Goal: Task Accomplishment & Management: Complete application form

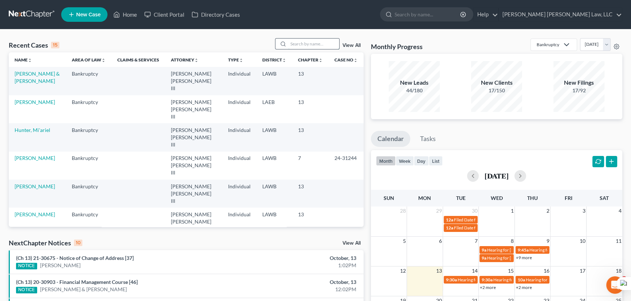
click at [302, 40] on input "search" at bounding box center [313, 44] width 51 height 11
type input "[PERSON_NAME]"
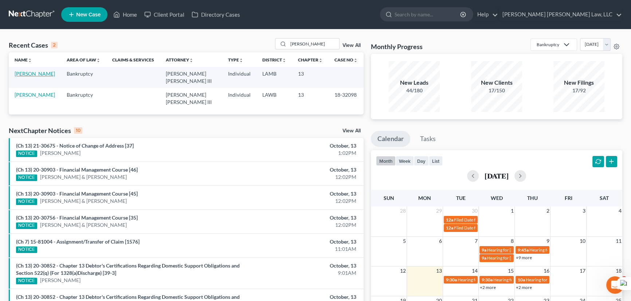
click at [36, 72] on link "[PERSON_NAME]" at bounding box center [35, 74] width 40 height 6
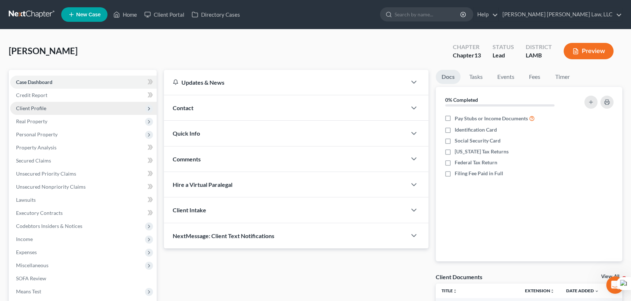
click at [54, 102] on span "Client Profile" at bounding box center [83, 108] width 146 height 13
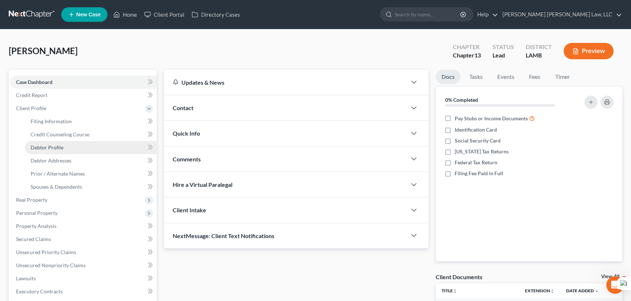
click at [62, 152] on link "Debtor Profile" at bounding box center [91, 147] width 132 height 13
select select "0"
select select "4"
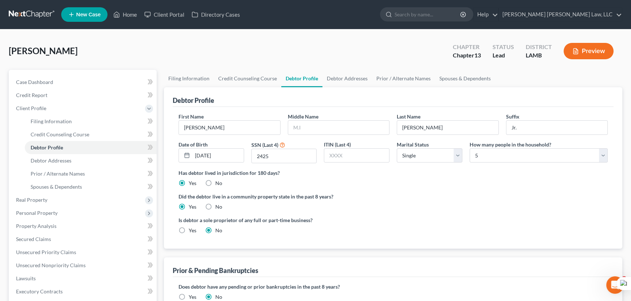
radio input "true"
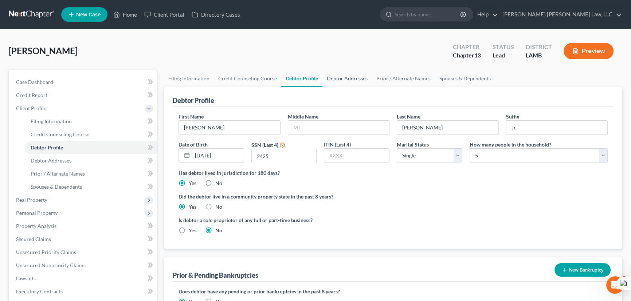
click at [344, 80] on link "Debtor Addresses" at bounding box center [347, 78] width 50 height 17
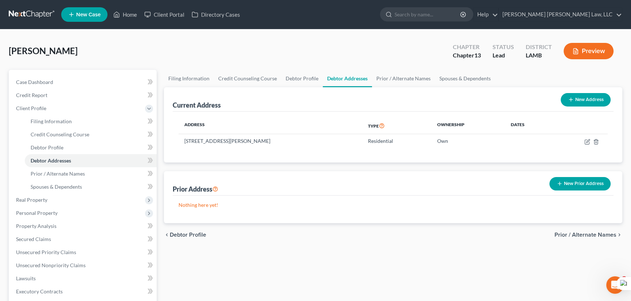
click at [593, 102] on button "New Address" at bounding box center [585, 99] width 50 height 13
select select "0"
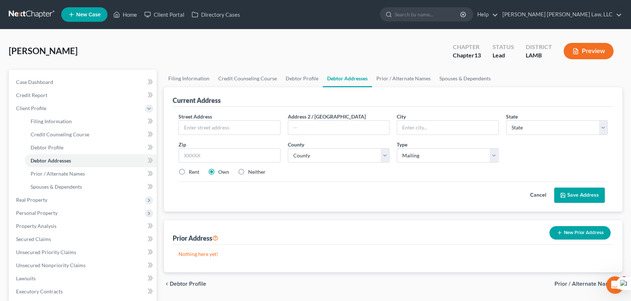
click at [531, 196] on button "Cancel" at bounding box center [538, 195] width 32 height 15
click at [573, 226] on button "New Prior Address" at bounding box center [579, 232] width 61 height 13
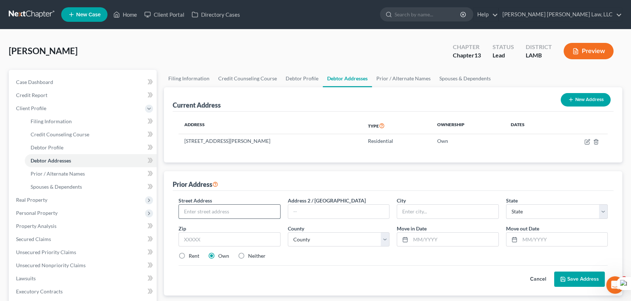
click at [208, 208] on input "text" at bounding box center [229, 212] width 101 height 14
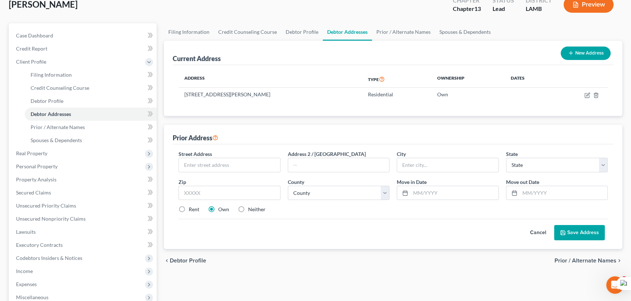
scroll to position [99, 0]
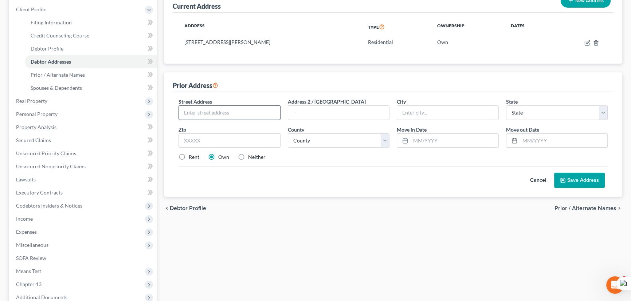
click at [236, 114] on input "text" at bounding box center [229, 113] width 101 height 14
type input "2567"
click at [189, 156] on label "Rent" at bounding box center [194, 157] width 11 height 7
click at [191, 156] on input "Rent" at bounding box center [193, 156] width 5 height 5
radio input "true"
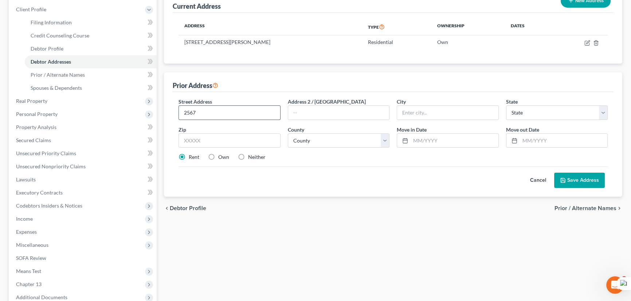
click at [216, 114] on input "2567" at bounding box center [229, 113] width 101 height 14
type input "[STREET_ADDRESS]"
click at [448, 108] on input "text" at bounding box center [447, 113] width 101 height 14
type input "Natchez"
select select "25"
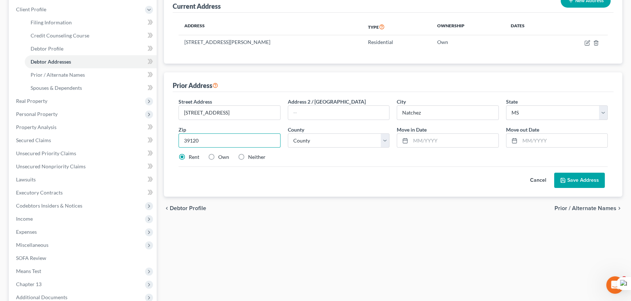
type input "39120"
click at [313, 137] on select "County [GEOGRAPHIC_DATA] [GEOGRAPHIC_DATA] [GEOGRAPHIC_DATA] [GEOGRAPHIC_DATA] …" at bounding box center [339, 141] width 102 height 15
click at [320, 142] on select "County [GEOGRAPHIC_DATA] [GEOGRAPHIC_DATA] [GEOGRAPHIC_DATA] [GEOGRAPHIC_DATA] …" at bounding box center [339, 141] width 102 height 15
select select "0"
click at [288, 134] on select "County [GEOGRAPHIC_DATA] [GEOGRAPHIC_DATA] [GEOGRAPHIC_DATA] [GEOGRAPHIC_DATA] …" at bounding box center [339, 141] width 102 height 15
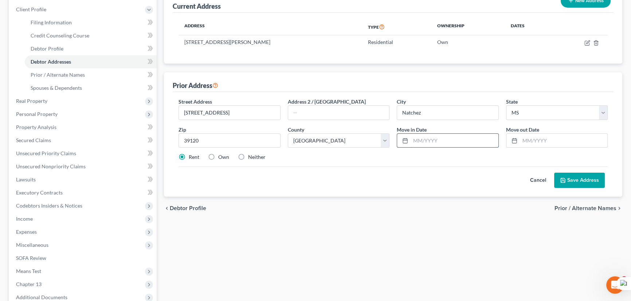
click at [424, 141] on input "text" at bounding box center [454, 141] width 88 height 14
type input "08/2023"
click at [532, 138] on input "text" at bounding box center [563, 141] width 88 height 14
type input "05/2025"
click at [585, 182] on button "Save Address" at bounding box center [579, 180] width 51 height 15
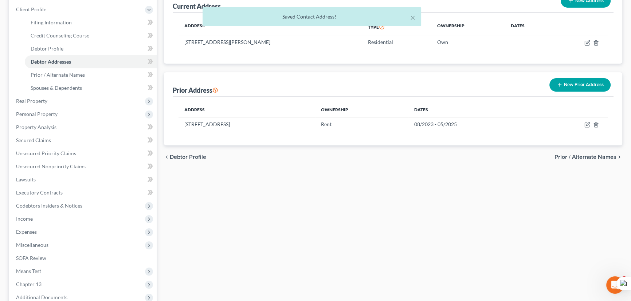
click at [578, 83] on button "New Prior Address" at bounding box center [579, 84] width 61 height 13
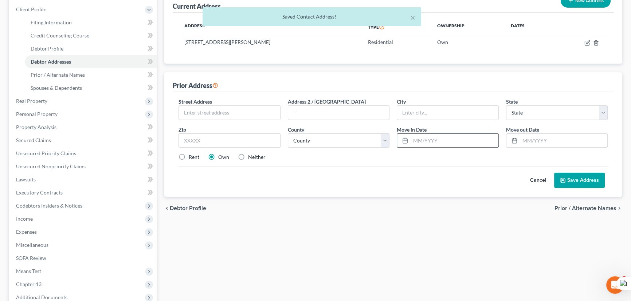
click at [445, 142] on input "text" at bounding box center [454, 141] width 88 height 14
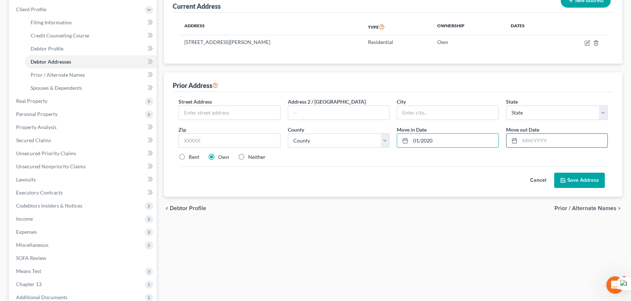
type input "01/2020"
click at [552, 144] on input "text" at bounding box center [563, 141] width 88 height 14
type input "08/2023"
click at [212, 121] on div "Street Address * Address 2 / [GEOGRAPHIC_DATA] * State * State [US_STATE] AK AR…" at bounding box center [393, 132] width 436 height 69
click at [211, 113] on input "text" at bounding box center [229, 113] width 101 height 14
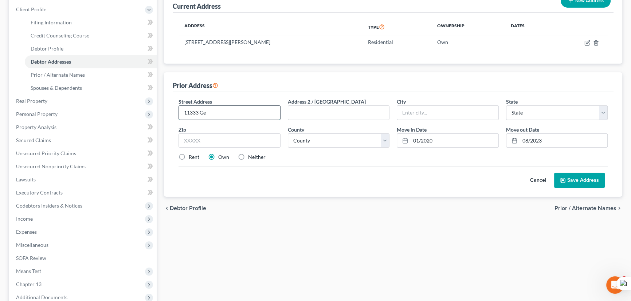
type input "[STREET_ADDRESS][PERSON_NAME]"
click at [439, 110] on input "text" at bounding box center [447, 113] width 101 height 14
type input "[GEOGRAPHIC_DATA]"
select select "19"
type input "70775"
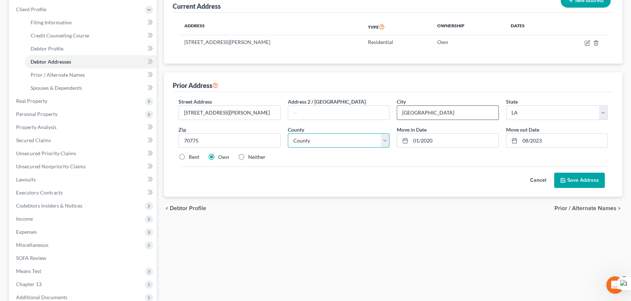
select select "0"
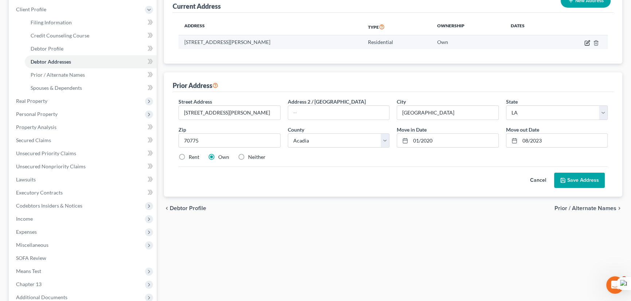
click at [588, 41] on icon "button" at bounding box center [587, 43] width 6 height 6
select select "19"
select select "62"
select select "0"
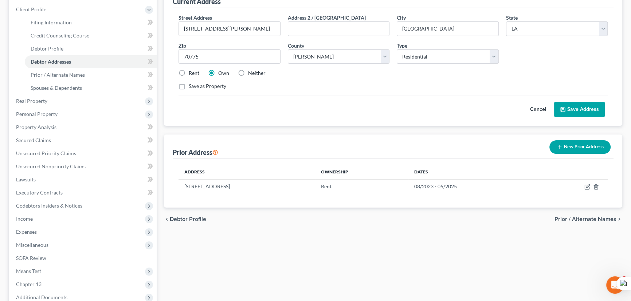
click at [572, 109] on button "Save Address" at bounding box center [579, 109] width 51 height 15
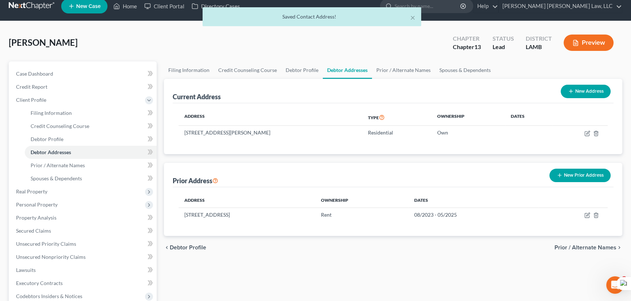
scroll to position [0, 0]
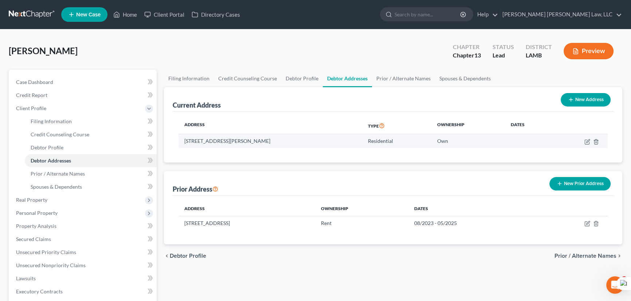
click at [586, 137] on td at bounding box center [579, 141] width 55 height 14
click at [585, 140] on icon "button" at bounding box center [586, 142] width 4 height 4
select select "19"
select select "62"
select select "0"
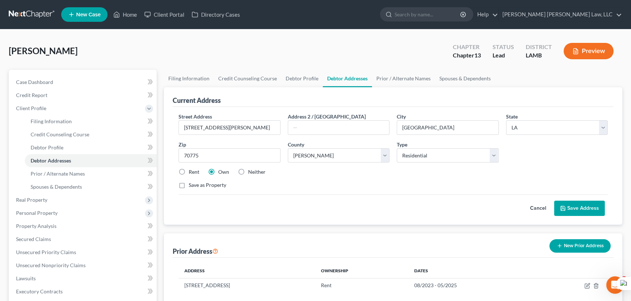
click at [586, 201] on button "Save Address" at bounding box center [579, 208] width 51 height 15
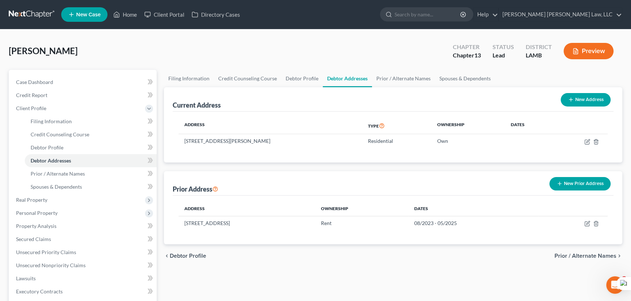
click at [582, 179] on button "New Prior Address" at bounding box center [579, 183] width 61 height 13
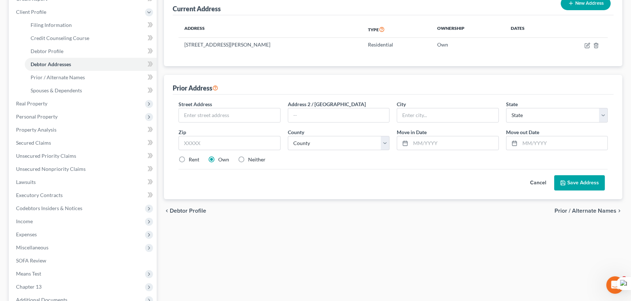
scroll to position [99, 0]
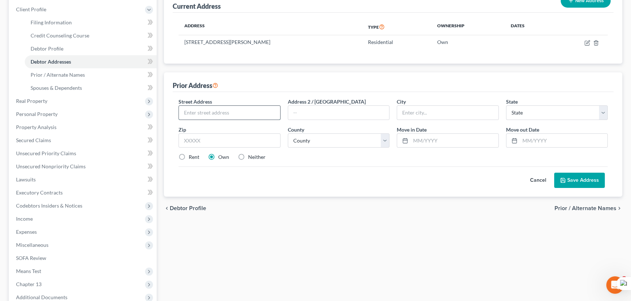
click at [195, 111] on input "text" at bounding box center [229, 113] width 101 height 14
type input "[STREET_ADDRESS][PERSON_NAME]"
click at [469, 110] on input "text" at bounding box center [447, 113] width 101 height 14
type input "[GEOGRAPHIC_DATA]"
select select "25"
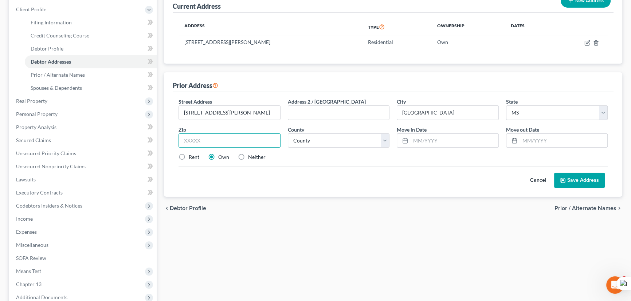
click at [229, 139] on input "text" at bounding box center [229, 141] width 102 height 15
type input "39120"
type input "Natchez"
click at [348, 145] on select "County [GEOGRAPHIC_DATA] [GEOGRAPHIC_DATA] [GEOGRAPHIC_DATA] [GEOGRAPHIC_DATA] …" at bounding box center [339, 141] width 102 height 15
select select "0"
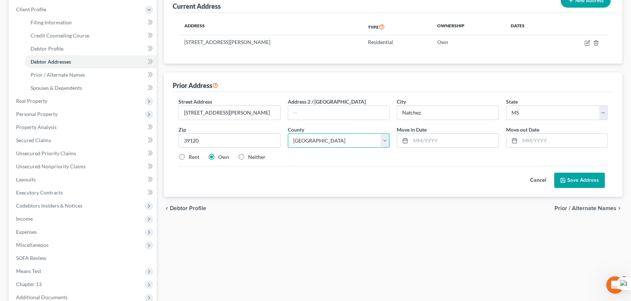
click at [288, 134] on select "County [GEOGRAPHIC_DATA] [GEOGRAPHIC_DATA] [GEOGRAPHIC_DATA] [GEOGRAPHIC_DATA] …" at bounding box center [339, 141] width 102 height 15
click at [431, 144] on input "text" at bounding box center [454, 141] width 88 height 14
type input "01/2020"
click at [541, 137] on input "text" at bounding box center [563, 141] width 88 height 14
type input "08/2023"
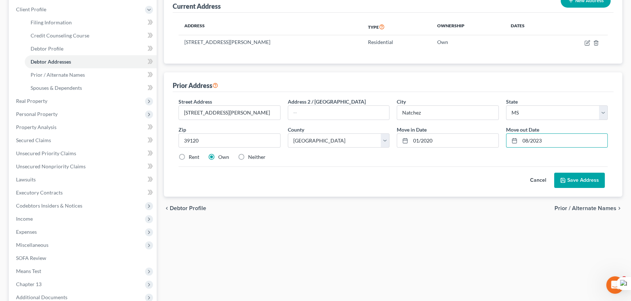
click at [572, 179] on button "Save Address" at bounding box center [579, 180] width 51 height 15
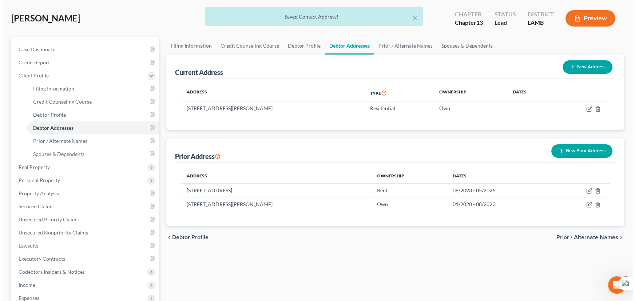
scroll to position [0, 0]
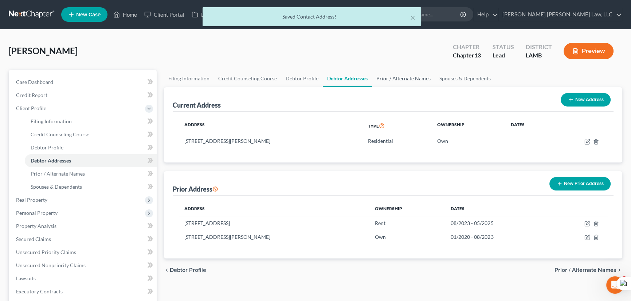
click at [408, 83] on link "Prior / Alternate Names" at bounding box center [403, 78] width 63 height 17
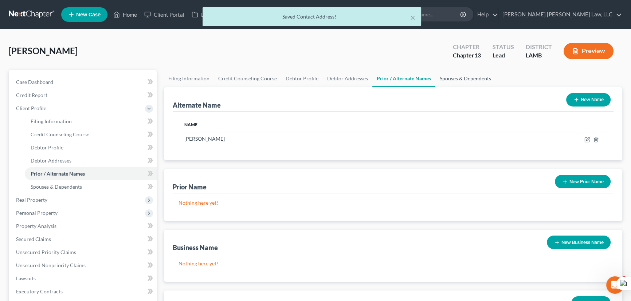
click at [468, 84] on link "Spouses & Dependents" at bounding box center [465, 78] width 60 height 17
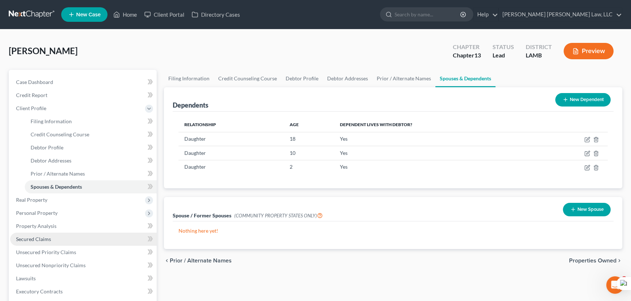
click at [56, 238] on link "Secured Claims" at bounding box center [83, 239] width 146 height 13
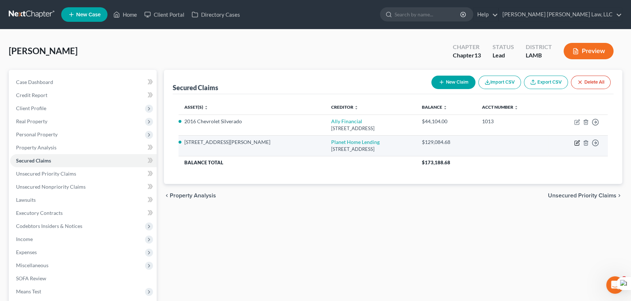
click at [577, 144] on icon "button" at bounding box center [577, 143] width 6 height 6
select select "6"
select select "3"
select select "0"
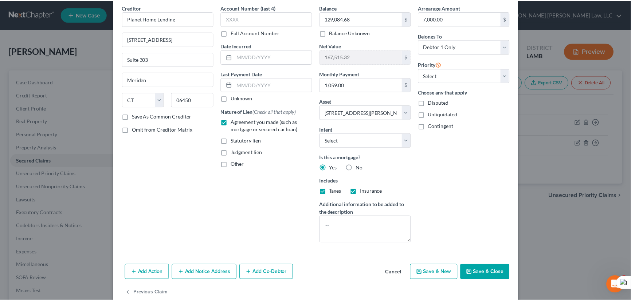
scroll to position [44, 0]
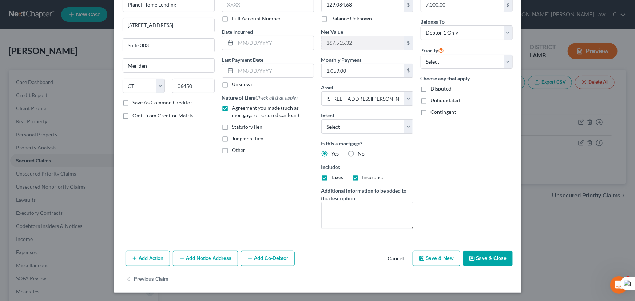
click at [492, 253] on button "Save & Close" at bounding box center [488, 258] width 50 height 15
select select
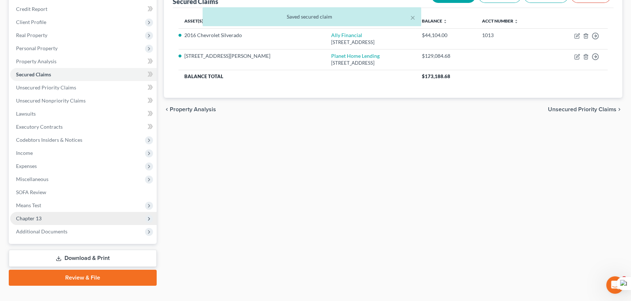
scroll to position [98, 0]
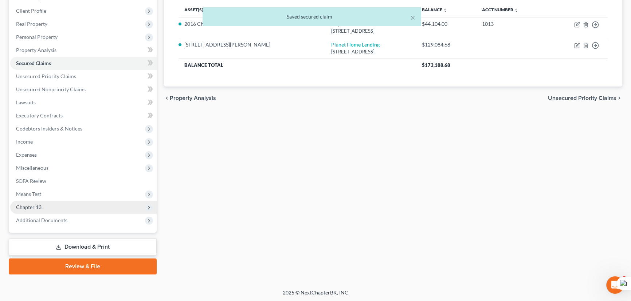
click at [71, 209] on span "Chapter 13" at bounding box center [83, 207] width 146 height 13
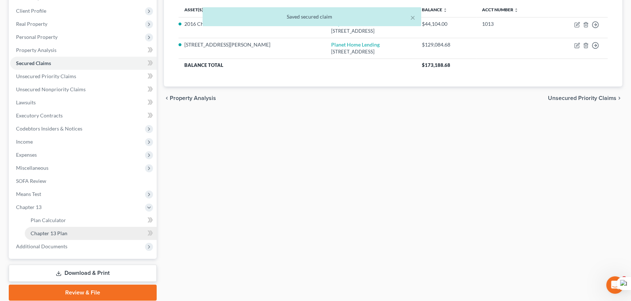
click at [71, 232] on link "Chapter 13 Plan" at bounding box center [91, 233] width 132 height 13
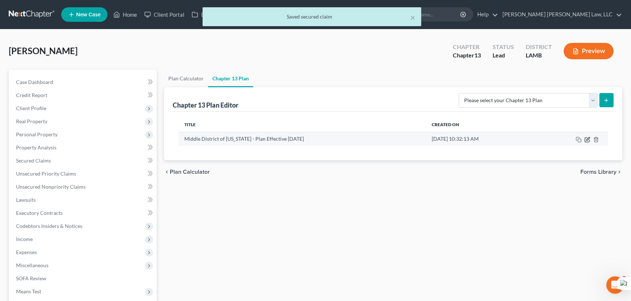
click at [586, 140] on icon "button" at bounding box center [587, 138] width 3 height 3
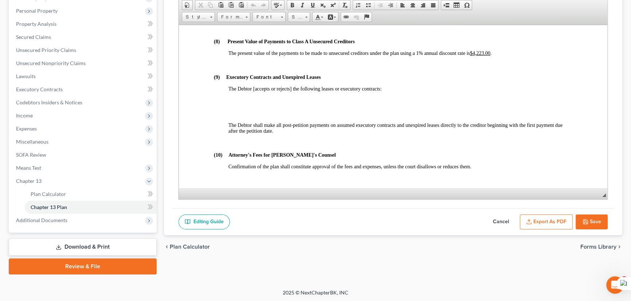
scroll to position [1754, 0]
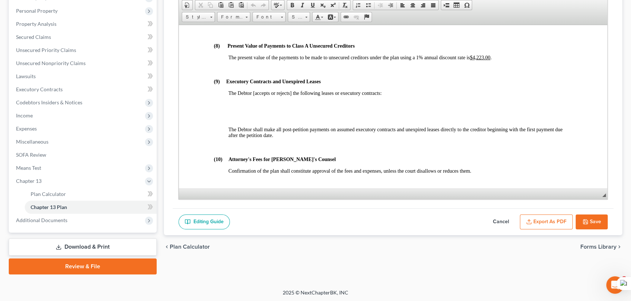
click at [586, 220] on icon "button" at bounding box center [585, 222] width 6 height 6
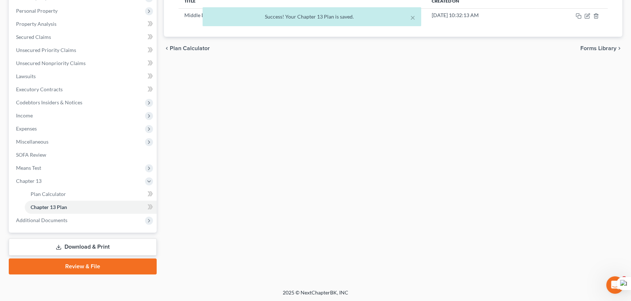
click at [51, 20] on div "× Success! Your Chapter 13 Plan is saved." at bounding box center [311, 18] width 631 height 23
click at [50, 25] on div "× Success! Your Chapter 13 Plan is saved." at bounding box center [311, 18] width 631 height 23
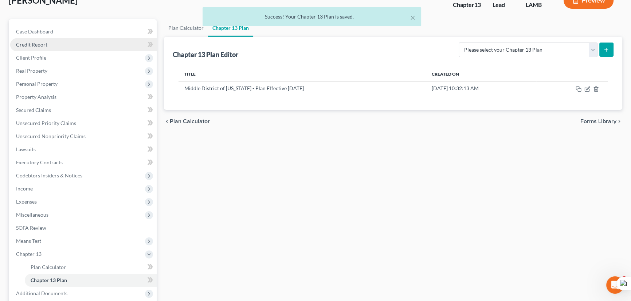
scroll to position [0, 0]
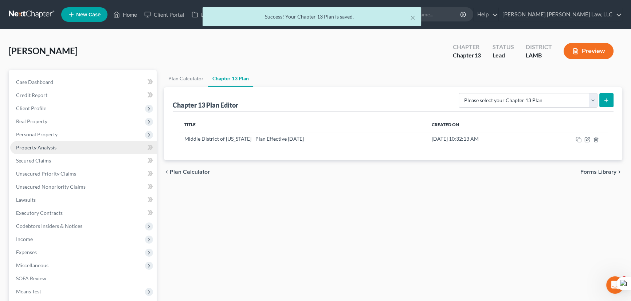
click at [43, 142] on link "Property Analysis" at bounding box center [83, 147] width 146 height 13
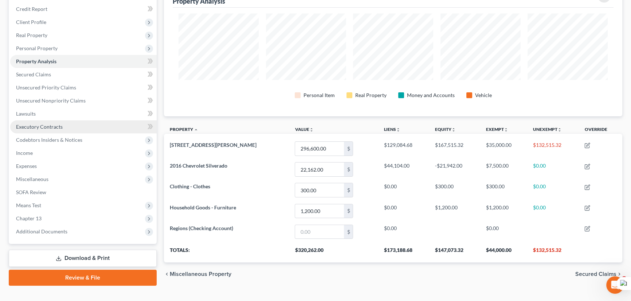
scroll to position [98, 0]
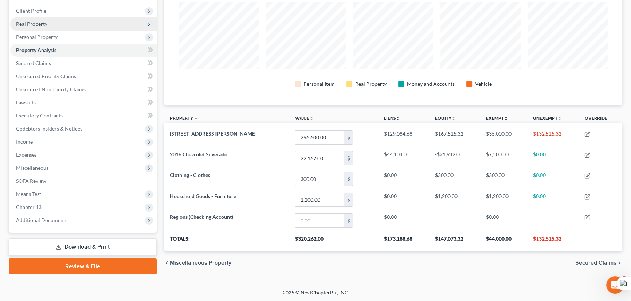
click at [52, 24] on span "Real Property" at bounding box center [83, 23] width 146 height 13
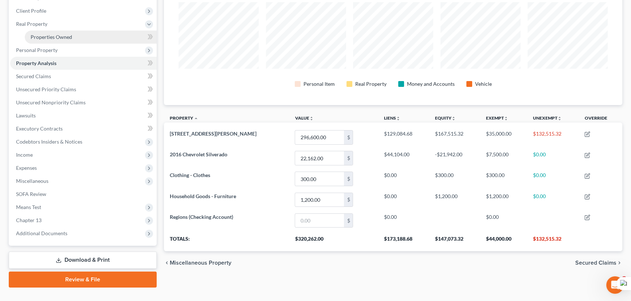
click at [54, 35] on span "Properties Owned" at bounding box center [52, 37] width 42 height 6
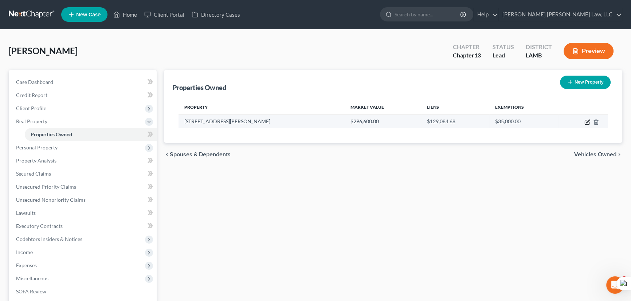
click at [589, 122] on icon "button" at bounding box center [587, 122] width 6 height 6
select select "19"
select select "62"
select select "0"
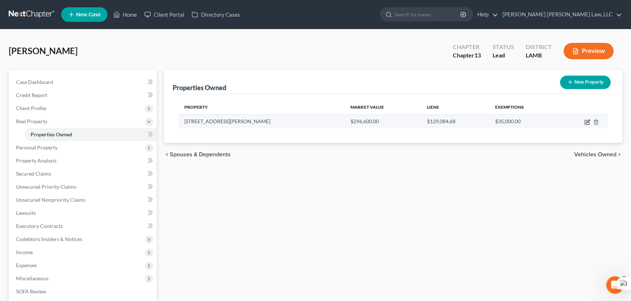
select select "6"
select select "0"
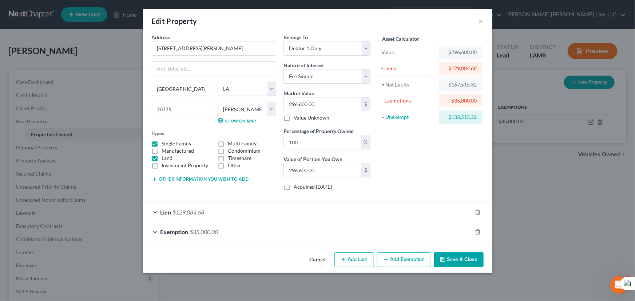
click at [229, 213] on div "Lien $129,084.68" at bounding box center [307, 212] width 329 height 19
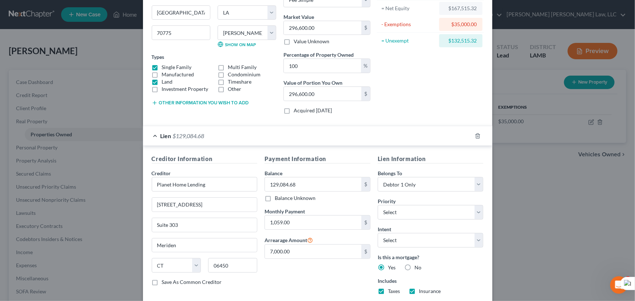
scroll to position [141, 0]
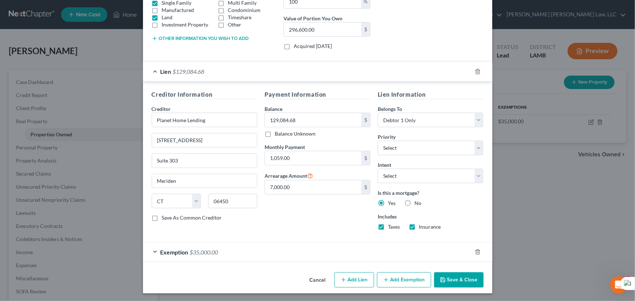
click at [239, 256] on div "Exemption $35,000.00" at bounding box center [307, 252] width 329 height 19
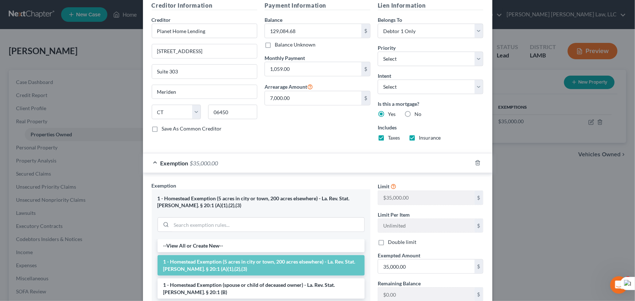
scroll to position [335, 0]
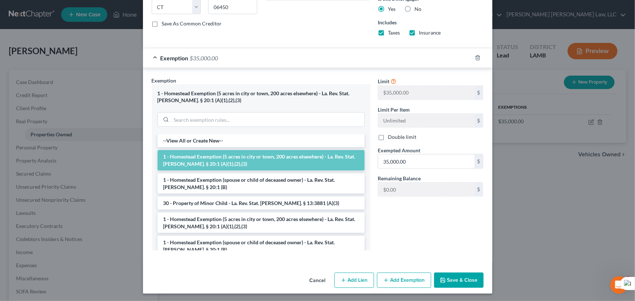
click at [444, 274] on button "Save & Close" at bounding box center [459, 280] width 50 height 15
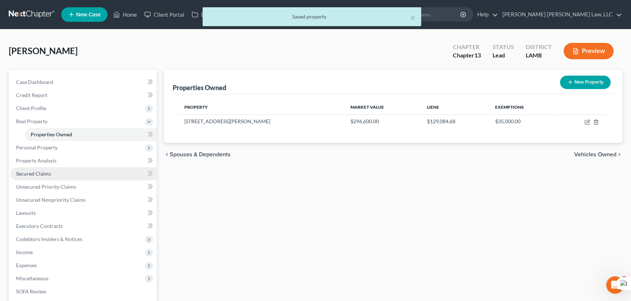
click at [71, 176] on link "Secured Claims" at bounding box center [83, 173] width 146 height 13
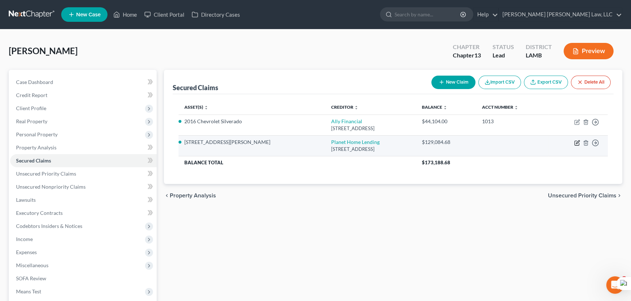
click at [574, 142] on icon "button" at bounding box center [576, 143] width 4 height 4
select select "6"
select select "3"
select select "0"
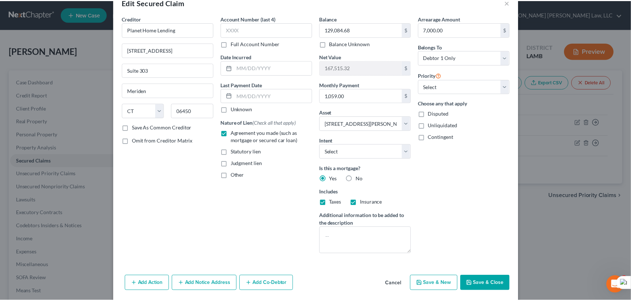
scroll to position [44, 0]
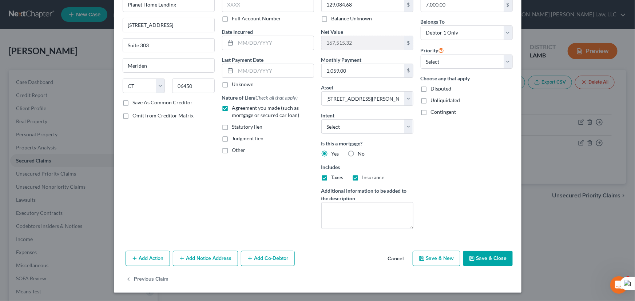
click at [491, 256] on button "Save & Close" at bounding box center [488, 258] width 50 height 15
select select
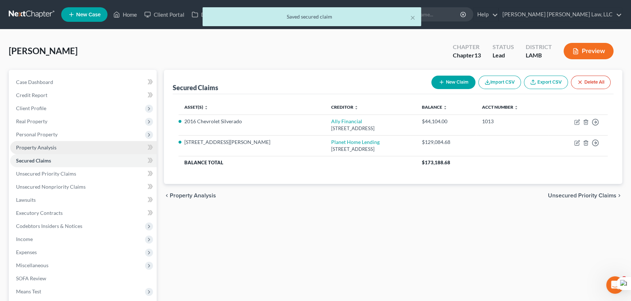
click at [49, 148] on span "Property Analysis" at bounding box center [36, 148] width 40 height 6
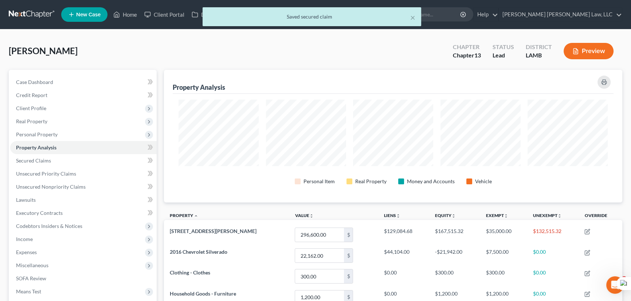
scroll to position [363906, 363580]
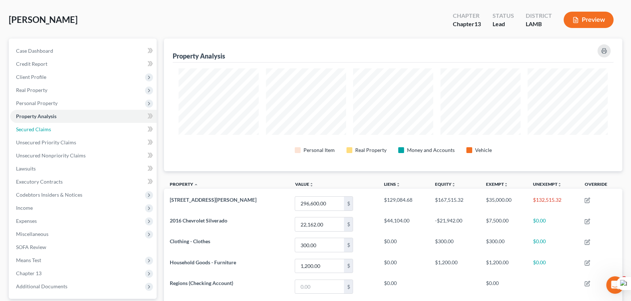
click at [61, 129] on link "Secured Claims" at bounding box center [83, 129] width 146 height 13
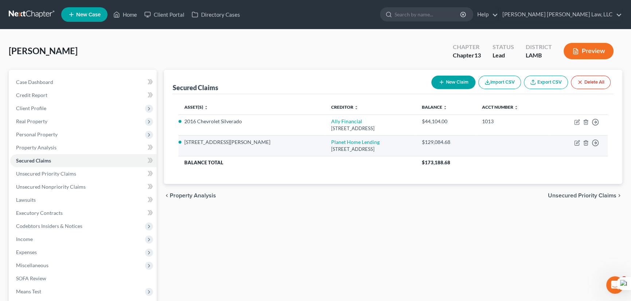
click at [580, 143] on td "Move to E Move to F Move to G Move to Notice Only" at bounding box center [577, 145] width 59 height 21
click at [576, 143] on icon "button" at bounding box center [577, 143] width 6 height 6
select select "6"
select select "3"
select select "0"
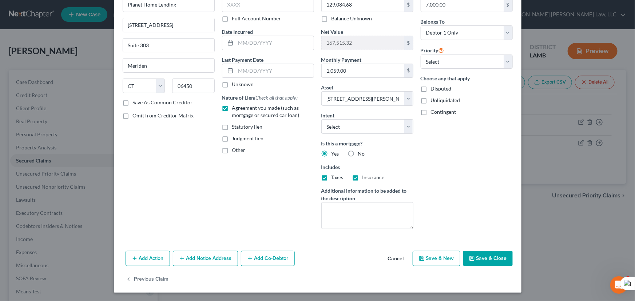
click at [491, 252] on button "Save & Close" at bounding box center [488, 258] width 50 height 15
select select
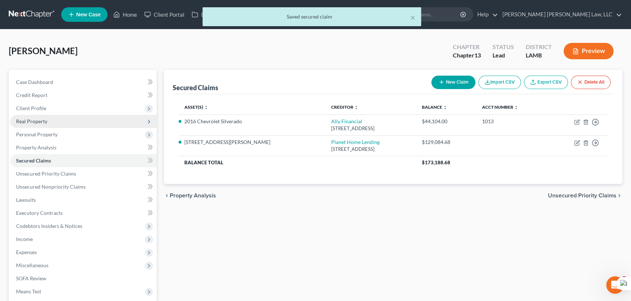
click at [38, 120] on span "Real Property" at bounding box center [31, 121] width 31 height 6
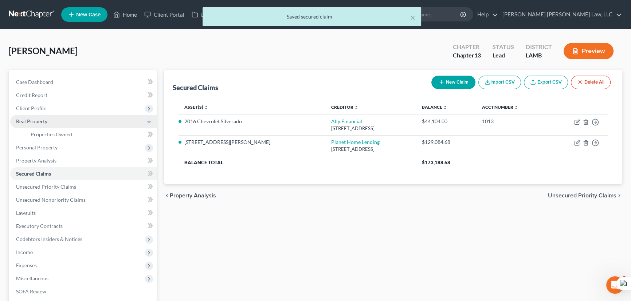
click at [45, 127] on span "Real Property" at bounding box center [83, 121] width 146 height 13
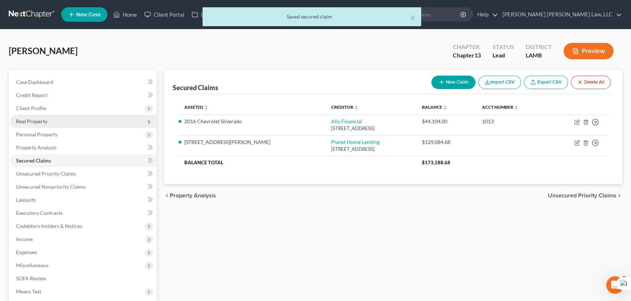
click at [44, 123] on span "Real Property" at bounding box center [31, 121] width 31 height 6
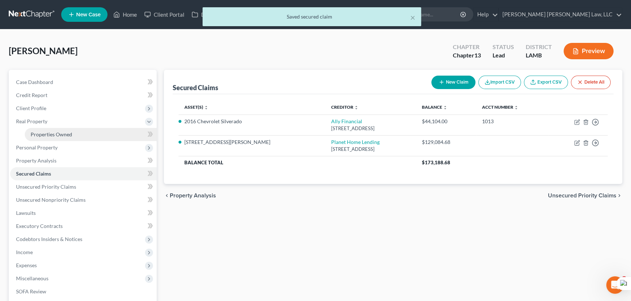
click at [51, 135] on span "Properties Owned" at bounding box center [52, 134] width 42 height 6
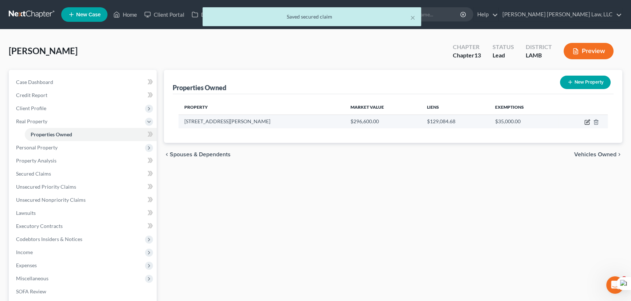
click at [586, 122] on icon "button" at bounding box center [587, 122] width 6 height 6
select select "19"
select select "62"
select select "0"
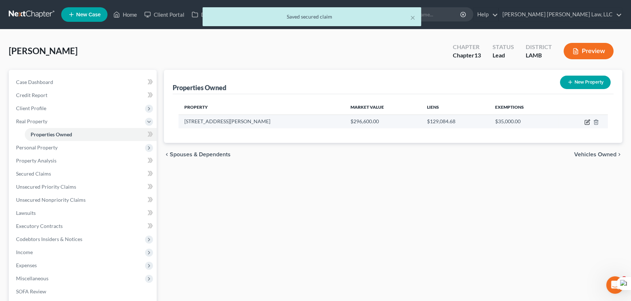
select select "6"
select select "0"
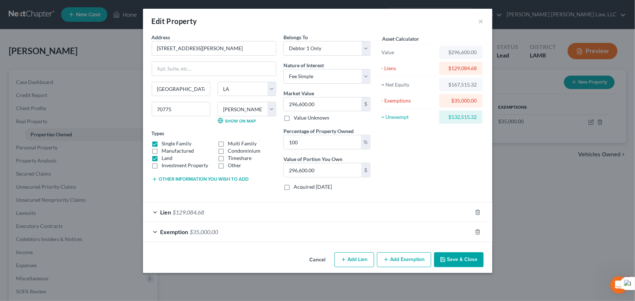
click at [275, 213] on div "Lien $129,084.68" at bounding box center [307, 212] width 329 height 19
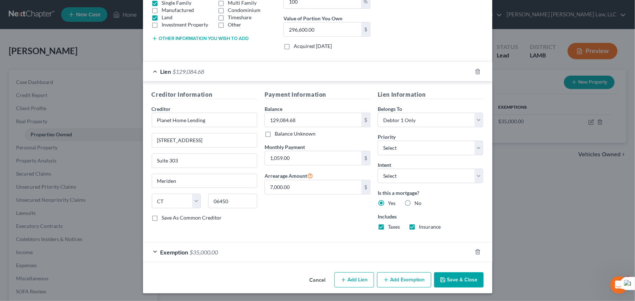
click at [313, 245] on div "Exemption $35,000.00" at bounding box center [307, 252] width 329 height 19
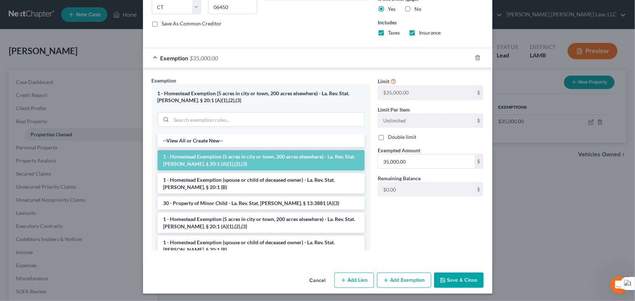
click at [454, 276] on button "Save & Close" at bounding box center [459, 280] width 50 height 15
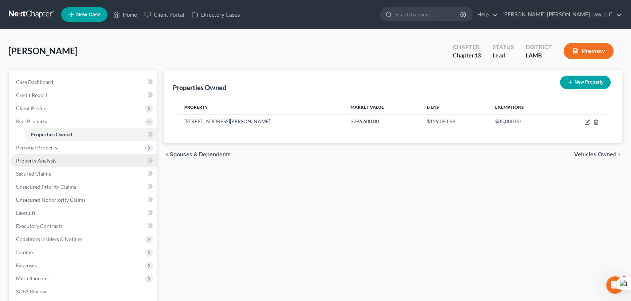
click at [73, 157] on link "Property Analysis" at bounding box center [83, 160] width 146 height 13
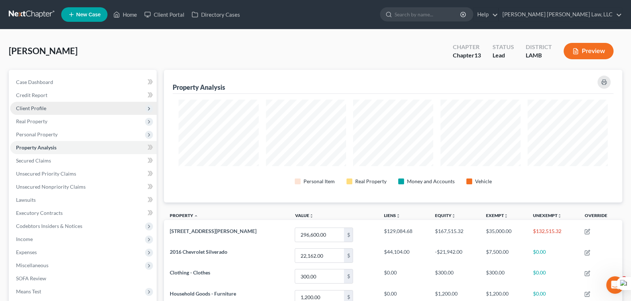
drag, startPoint x: 51, startPoint y: 107, endPoint x: 54, endPoint y: 111, distance: 5.2
click at [51, 107] on span "Client Profile" at bounding box center [83, 108] width 146 height 13
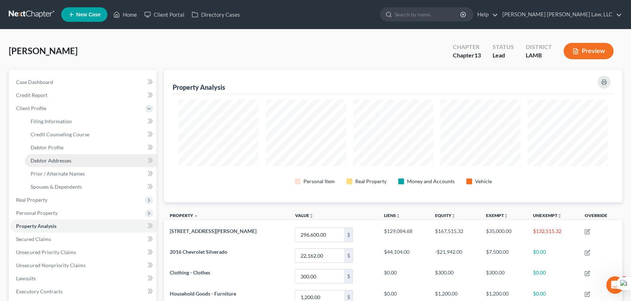
click at [66, 157] on link "Debtor Addresses" at bounding box center [91, 160] width 132 height 13
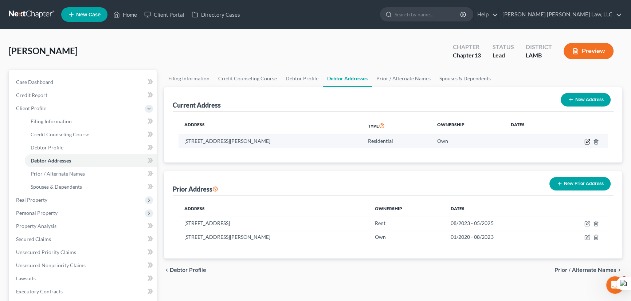
click at [588, 143] on icon "button" at bounding box center [587, 142] width 6 height 6
select select "19"
select select "62"
select select "0"
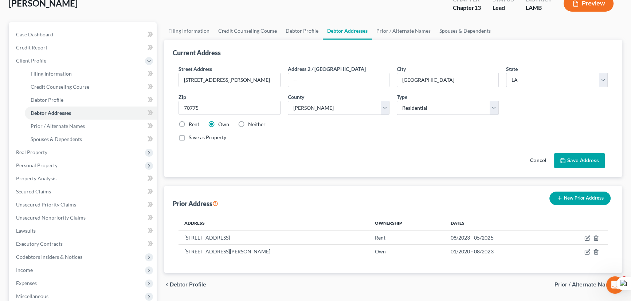
scroll to position [33, 0]
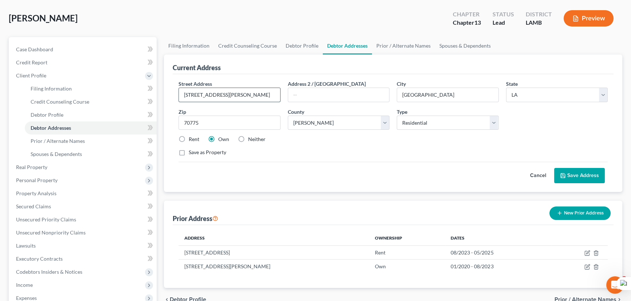
drag, startPoint x: 252, startPoint y: 95, endPoint x: 200, endPoint y: 98, distance: 52.5
click at [200, 98] on input "[STREET_ADDRESS][PERSON_NAME]" at bounding box center [229, 95] width 101 height 14
type input "[STREET_ADDRESS][PERSON_NAME]"
click at [574, 171] on button "Save Address" at bounding box center [579, 175] width 51 height 15
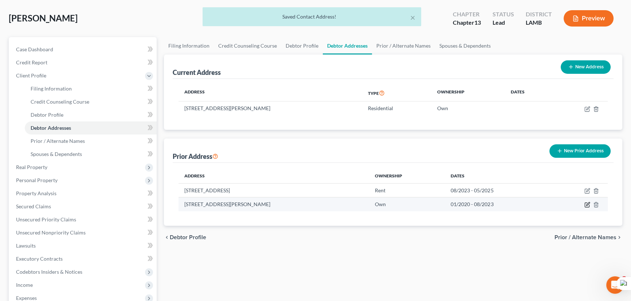
click at [587, 205] on icon "button" at bounding box center [587, 205] width 6 height 6
select select "25"
select select "0"
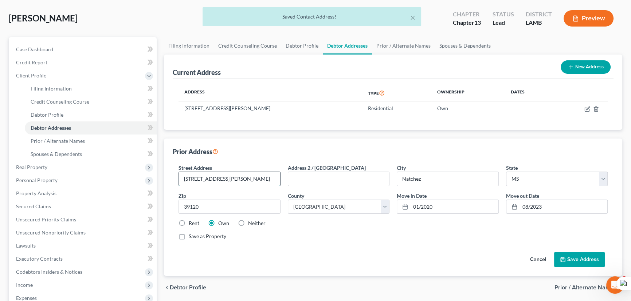
drag, startPoint x: 248, startPoint y: 178, endPoint x: 201, endPoint y: 177, distance: 47.3
click at [201, 177] on input "[STREET_ADDRESS][PERSON_NAME]" at bounding box center [229, 179] width 101 height 14
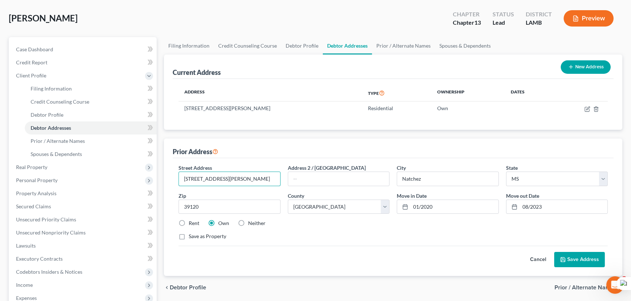
type input "[STREET_ADDRESS][PERSON_NAME]"
click at [573, 255] on button "Save Address" at bounding box center [579, 259] width 51 height 15
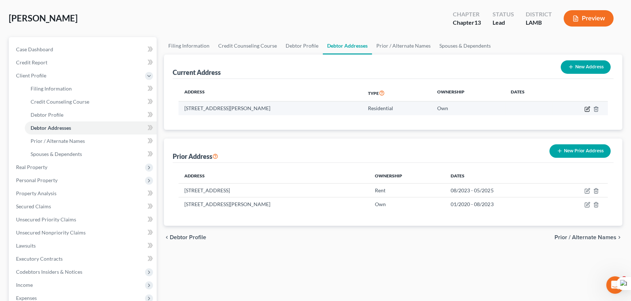
click at [585, 108] on icon "button" at bounding box center [587, 109] width 6 height 6
select select "19"
select select "62"
select select "0"
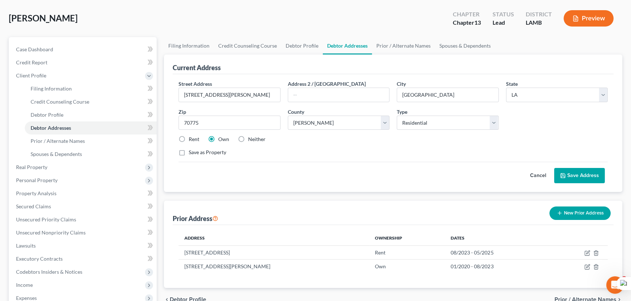
click at [582, 171] on button "Save Address" at bounding box center [579, 175] width 51 height 15
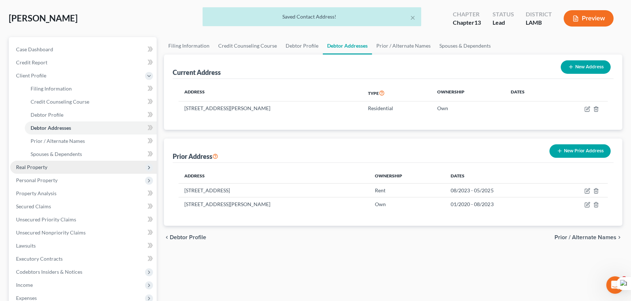
click at [59, 163] on span "Real Property" at bounding box center [83, 167] width 146 height 13
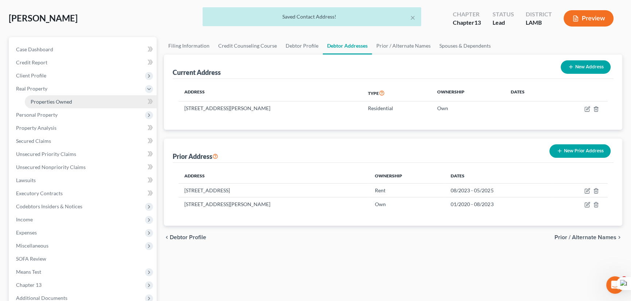
click at [66, 104] on span "Properties Owned" at bounding box center [52, 102] width 42 height 6
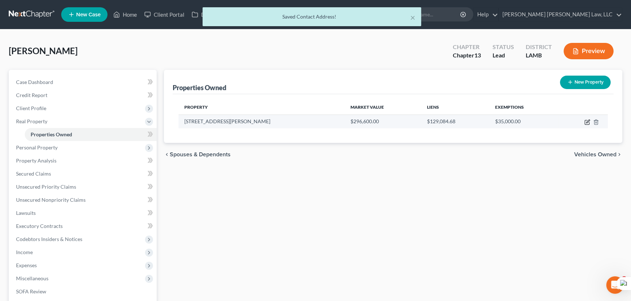
click at [588, 121] on icon "button" at bounding box center [587, 121] width 3 height 3
select select "19"
select select "62"
select select "0"
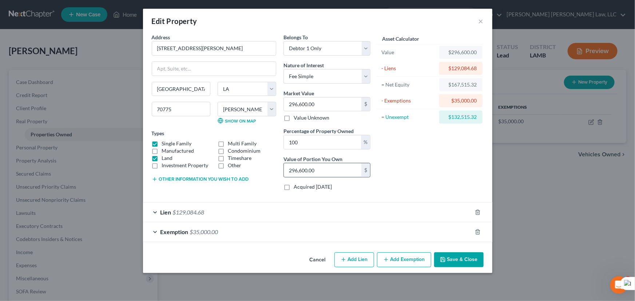
click at [330, 171] on input "296,600.00" at bounding box center [323, 170] width 78 height 14
type input "0.00"
type input "2"
type input "0.01"
type input "20"
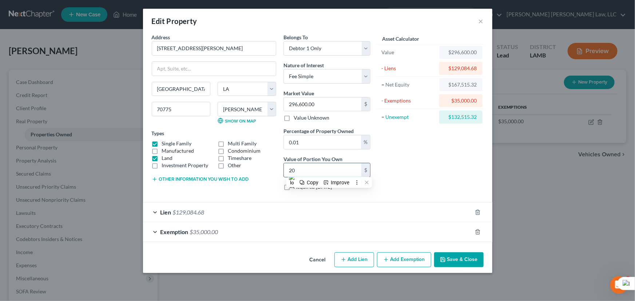
type input "0.07"
type input "203"
type input "0.69"
type input "2,039"
type input "6.88"
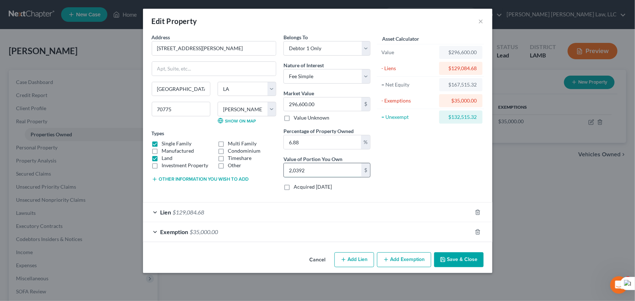
type input "20,392"
type input "68.75"
type input "203,920"
click at [454, 257] on button "Save & Close" at bounding box center [459, 260] width 50 height 15
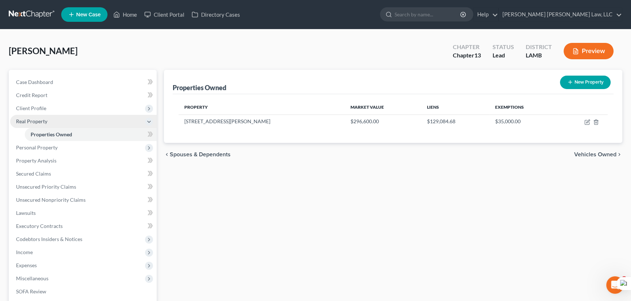
click at [64, 115] on span "Real Property" at bounding box center [83, 121] width 146 height 13
click at [67, 131] on span "Personal Property" at bounding box center [83, 134] width 146 height 13
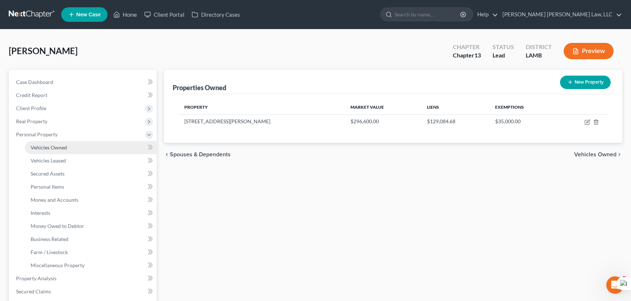
click at [67, 147] on link "Vehicles Owned" at bounding box center [91, 147] width 132 height 13
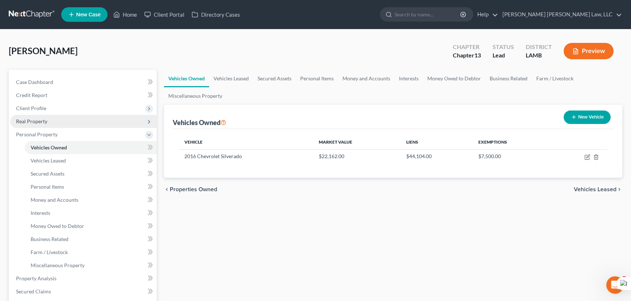
drag, startPoint x: 66, startPoint y: 109, endPoint x: 67, endPoint y: 126, distance: 17.5
click at [66, 109] on span "Client Profile" at bounding box center [83, 108] width 146 height 13
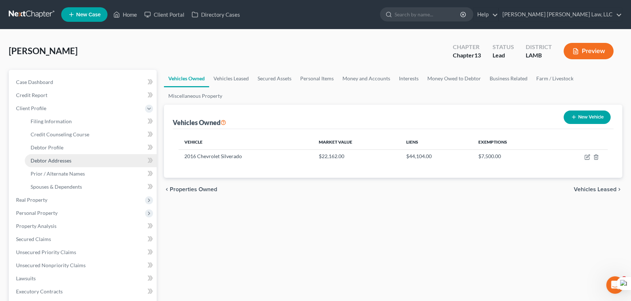
click at [68, 158] on span "Debtor Addresses" at bounding box center [51, 161] width 41 height 6
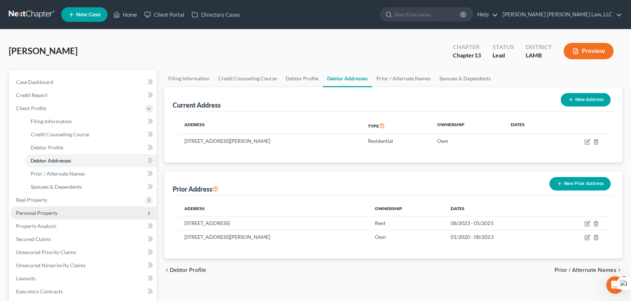
click at [58, 201] on span "Real Property" at bounding box center [83, 200] width 146 height 13
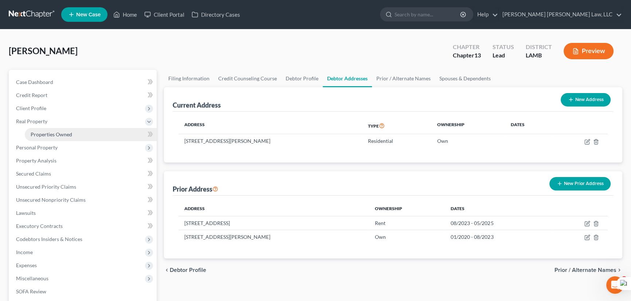
click at [67, 135] on span "Properties Owned" at bounding box center [52, 134] width 42 height 6
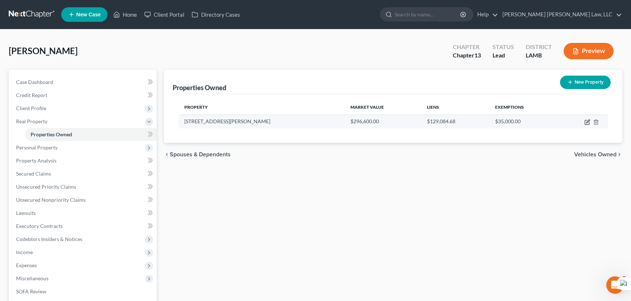
click at [586, 122] on icon "button" at bounding box center [587, 121] width 3 height 3
select select "19"
select select "62"
select select "0"
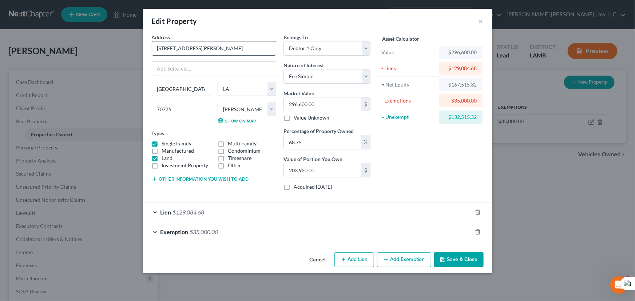
drag, startPoint x: 226, startPoint y: 49, endPoint x: 172, endPoint y: 52, distance: 54.4
click at [172, 52] on input "[STREET_ADDRESS][PERSON_NAME]" at bounding box center [214, 49] width 124 height 14
type input "[STREET_ADDRESS][PERSON_NAME]"
click at [461, 261] on button "Save & Close" at bounding box center [459, 260] width 50 height 15
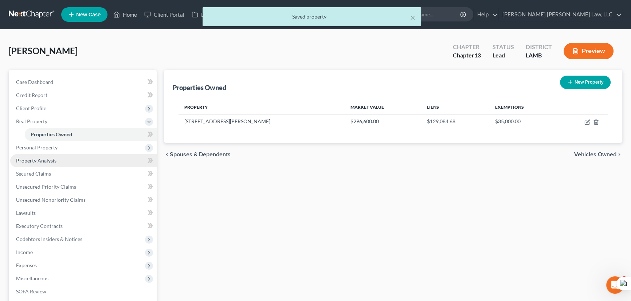
click at [61, 154] on link "Property Analysis" at bounding box center [83, 160] width 146 height 13
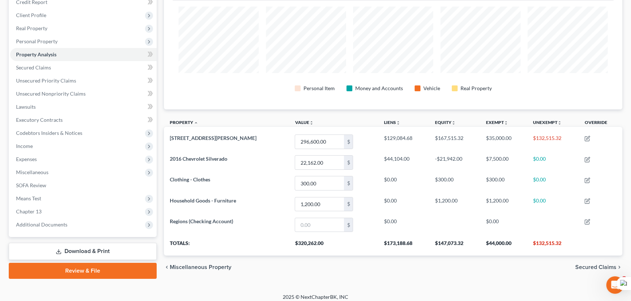
scroll to position [98, 0]
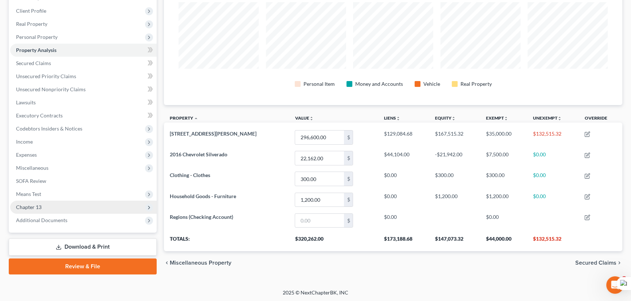
click at [50, 208] on span "Chapter 13" at bounding box center [83, 207] width 146 height 13
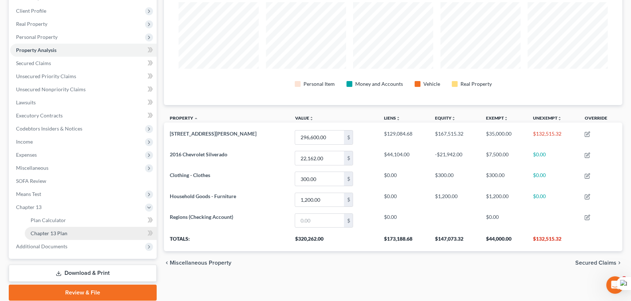
click at [52, 234] on span "Chapter 13 Plan" at bounding box center [49, 233] width 37 height 6
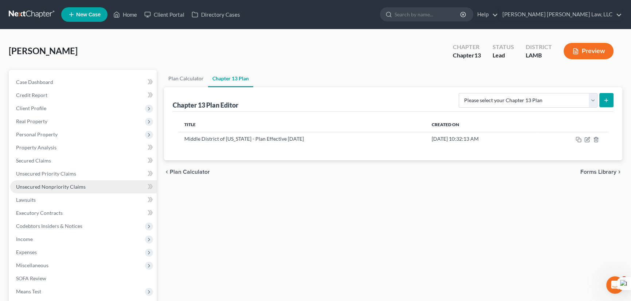
click at [85, 182] on link "Unsecured Nonpriority Claims" at bounding box center [83, 187] width 146 height 13
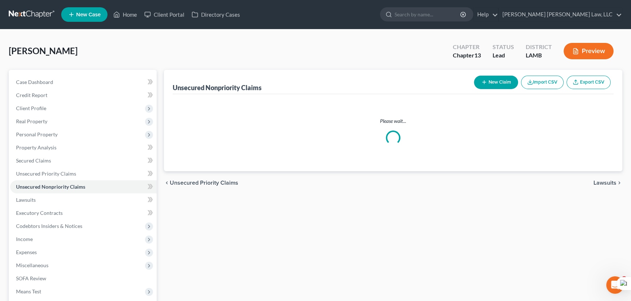
scroll to position [98, 0]
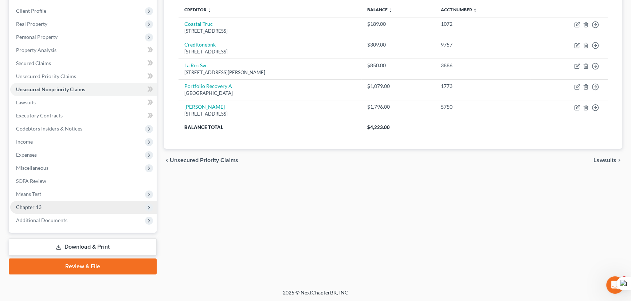
click at [71, 210] on span "Chapter 13" at bounding box center [83, 207] width 146 height 13
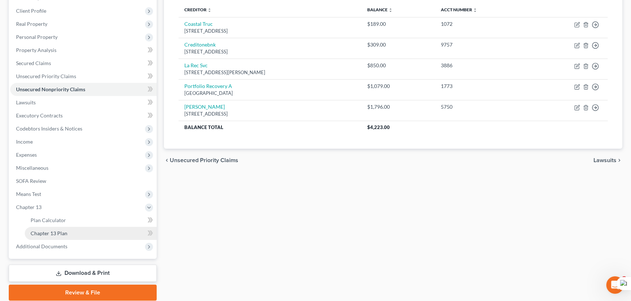
click at [67, 228] on link "Chapter 13 Plan" at bounding box center [91, 233] width 132 height 13
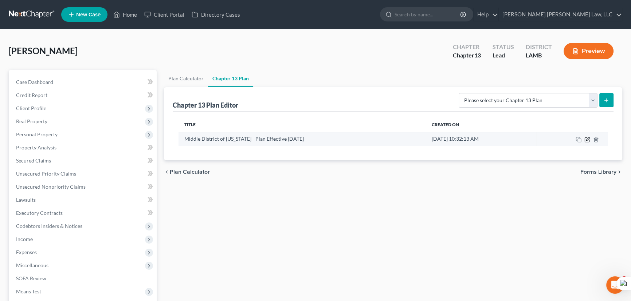
click at [589, 141] on icon "button" at bounding box center [587, 140] width 6 height 6
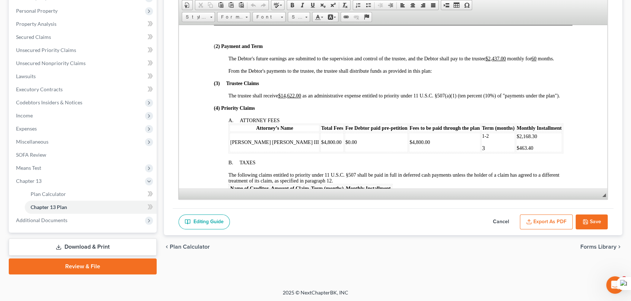
scroll to position [198, 0]
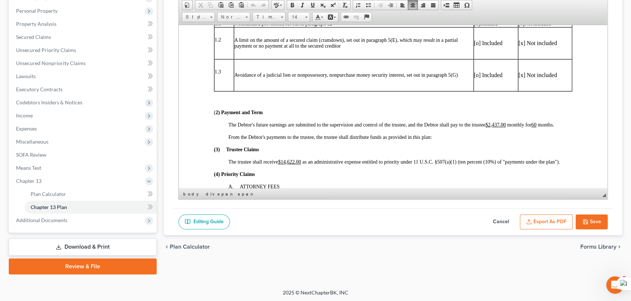
click at [518, 26] on span "[o]" at bounding box center [521, 23] width 6 height 5
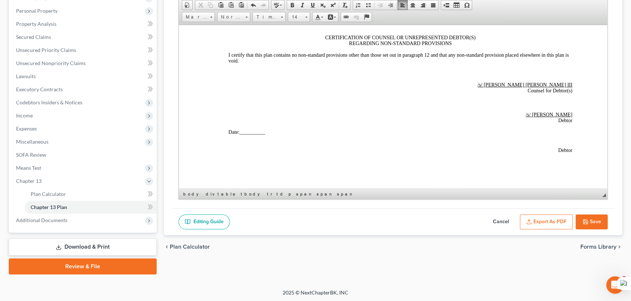
scroll to position [2151, 0]
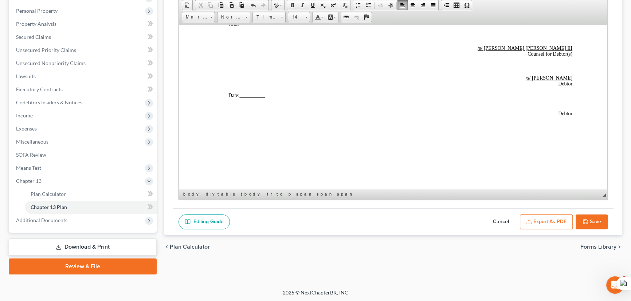
click at [601, 218] on button "Save" at bounding box center [591, 222] width 32 height 15
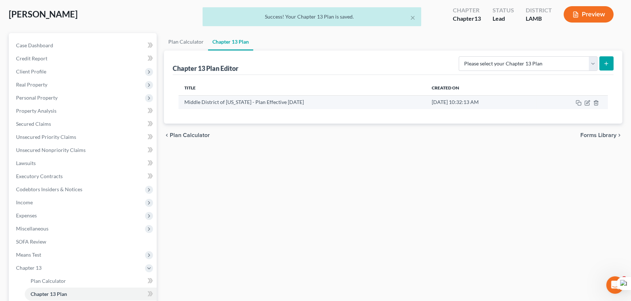
scroll to position [25, 0]
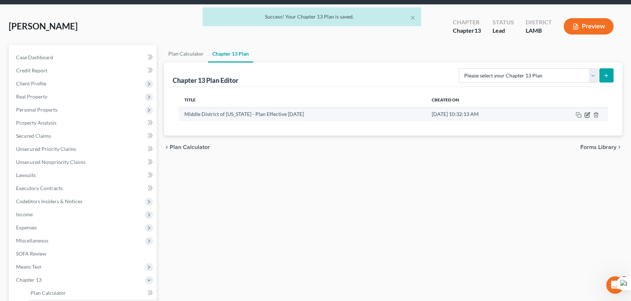
click at [585, 115] on icon "button" at bounding box center [587, 115] width 6 height 6
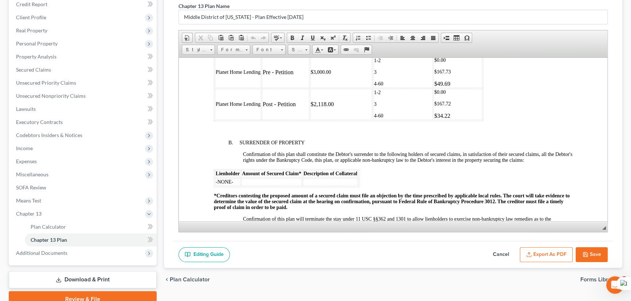
scroll to position [860, 0]
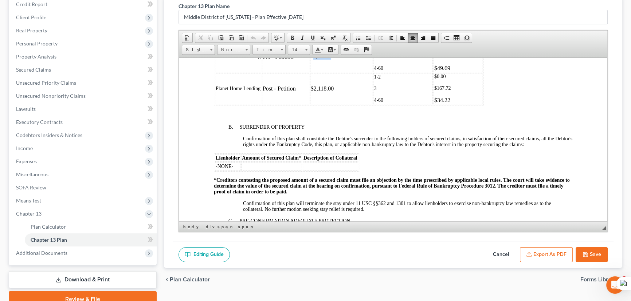
drag, startPoint x: 337, startPoint y: 80, endPoint x: 311, endPoint y: 80, distance: 25.8
click at [311, 72] on td "$3,000.00" at bounding box center [341, 56] width 63 height 31
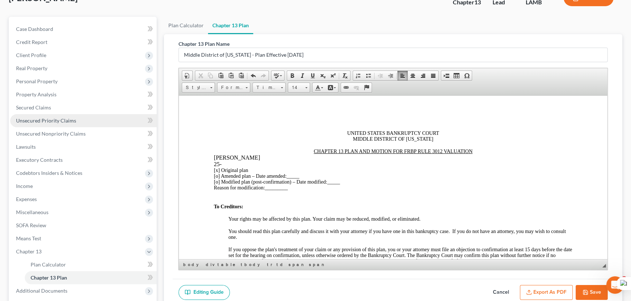
scroll to position [124, 0]
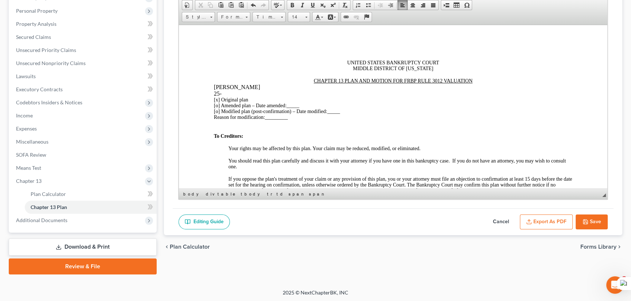
click at [584, 219] on icon "button" at bounding box center [585, 222] width 6 height 6
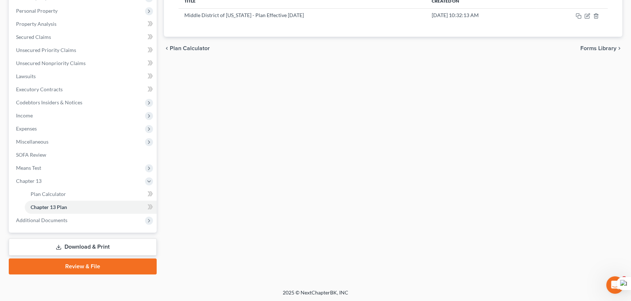
scroll to position [0, 0]
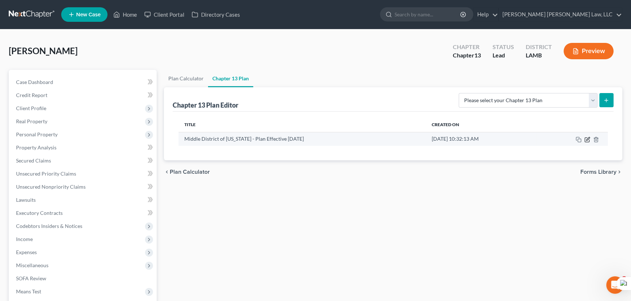
click at [587, 137] on icon "button" at bounding box center [587, 140] width 6 height 6
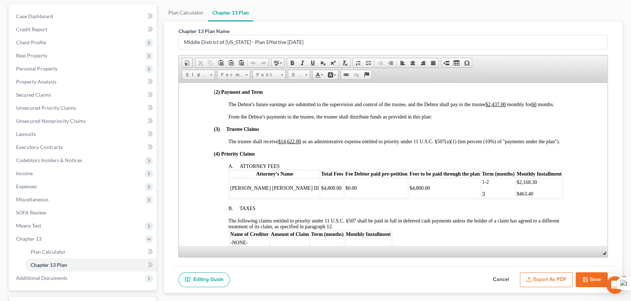
scroll to position [265, 0]
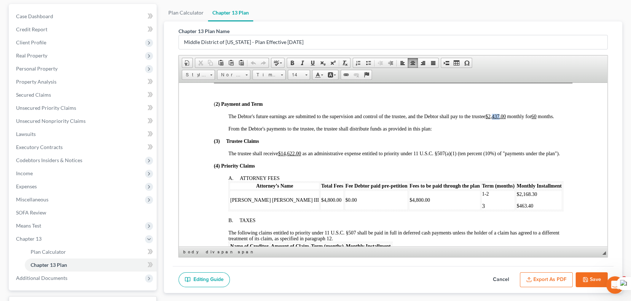
drag, startPoint x: 500, startPoint y: 125, endPoint x: 493, endPoint y: 125, distance: 7.7
click at [493, 119] on u "$2,437.00" at bounding box center [495, 116] width 20 height 5
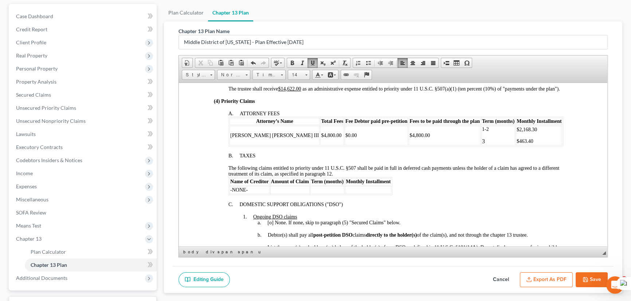
scroll to position [331, 0]
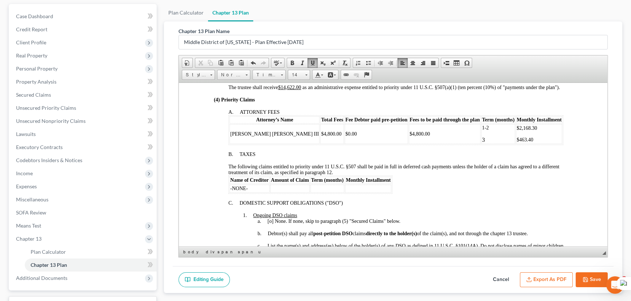
click at [482, 131] on p "1-2" at bounding box center [498, 128] width 32 height 6
drag, startPoint x: 487, startPoint y: 139, endPoint x: 493, endPoint y: 141, distance: 6.3
click at [516, 131] on p "$2,168.30" at bounding box center [538, 128] width 45 height 6
drag, startPoint x: 493, startPoint y: 141, endPoint x: 467, endPoint y: 142, distance: 26.2
click at [516, 131] on p "$2,168.30" at bounding box center [538, 128] width 45 height 6
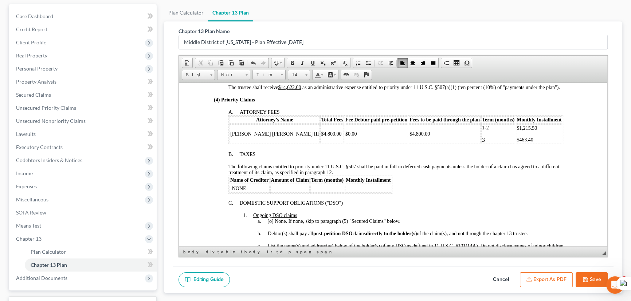
click at [516, 143] on p "$463.40" at bounding box center [538, 140] width 45 height 6
drag, startPoint x: 489, startPoint y: 150, endPoint x: 466, endPoint y: 153, distance: 23.0
click at [516, 143] on p "$463.40" at bounding box center [538, 140] width 45 height 6
click at [482, 143] on p "3" at bounding box center [498, 140] width 32 height 7
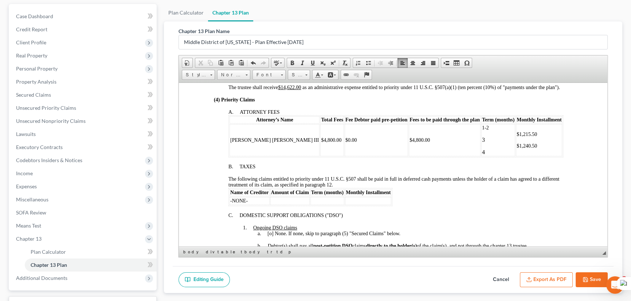
click at [516, 149] on p "$1,240.50" at bounding box center [538, 146] width 45 height 6
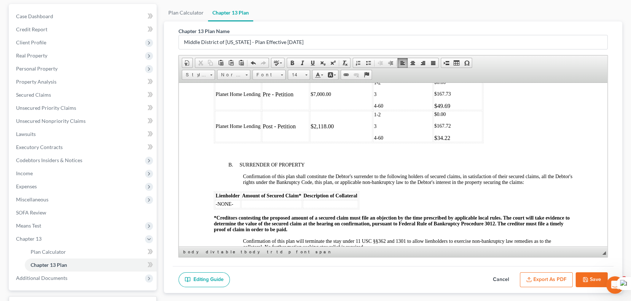
scroll to position [827, 0]
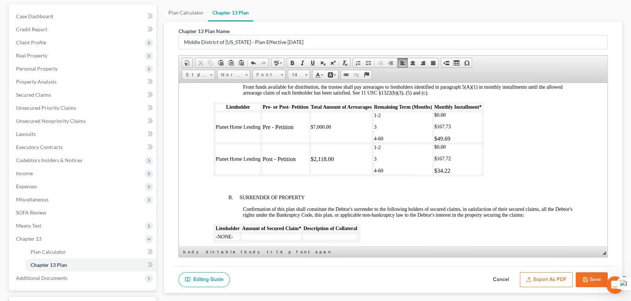
click at [353, 143] on td "$7,000.00" at bounding box center [341, 126] width 63 height 31
drag, startPoint x: 339, startPoint y: 150, endPoint x: 343, endPoint y: 151, distance: 3.8
click at [343, 143] on td "$7,000.00" at bounding box center [341, 126] width 63 height 31
click at [451, 118] on p "$0.00" at bounding box center [457, 115] width 47 height 6
click at [383, 118] on p "1-2" at bounding box center [403, 115] width 58 height 6
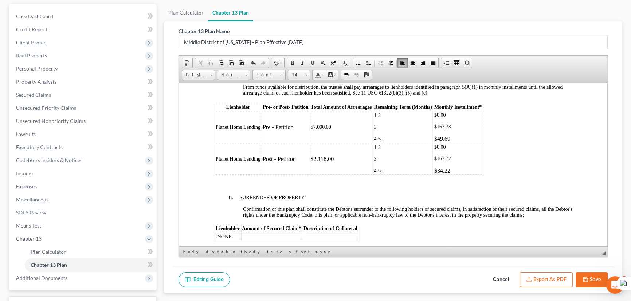
click at [385, 118] on p "1-2" at bounding box center [403, 115] width 58 height 6
drag, startPoint x: 379, startPoint y: 141, endPoint x: 372, endPoint y: 140, distance: 7.3
click at [372, 140] on table "Lienholder Pre- or Post- Petition Total Amount of Arrearages Remaining Term (Mo…" at bounding box center [348, 139] width 269 height 74
drag, startPoint x: 452, startPoint y: 138, endPoint x: 432, endPoint y: 140, distance: 20.9
click at [432, 140] on table "Lienholder Pre- or Post- Petition Total Amount of Arrearages Remaining Term (Mo…" at bounding box center [348, 139] width 269 height 74
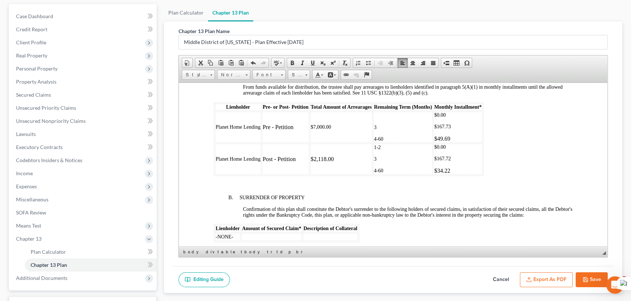
click at [448, 143] on td "$0.00 $167.73 $49.69" at bounding box center [457, 126] width 49 height 31
drag, startPoint x: 443, startPoint y: 138, endPoint x: 432, endPoint y: 138, distance: 10.6
click at [433, 138] on td "$0.00 $167.73 $49.69" at bounding box center [457, 126] width 49 height 31
drag, startPoint x: 448, startPoint y: 173, endPoint x: 434, endPoint y: 171, distance: 14.3
click at [434, 151] on p "$0.00" at bounding box center [457, 148] width 47 height 6
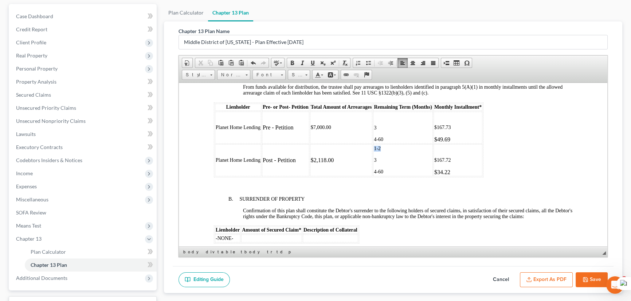
drag, startPoint x: 396, startPoint y: 174, endPoint x: 370, endPoint y: 175, distance: 25.5
click at [370, 175] on tr "Planet Home Lending Post - Petition $2,118.00 1-2 3 4-60 $167.72 $34.22" at bounding box center [348, 160] width 267 height 32
click at [394, 143] on td "3 4-60" at bounding box center [402, 127] width 59 height 32
drag, startPoint x: 463, startPoint y: 149, endPoint x: 435, endPoint y: 152, distance: 27.4
click at [435, 130] on p "$167.73" at bounding box center [457, 128] width 47 height 6
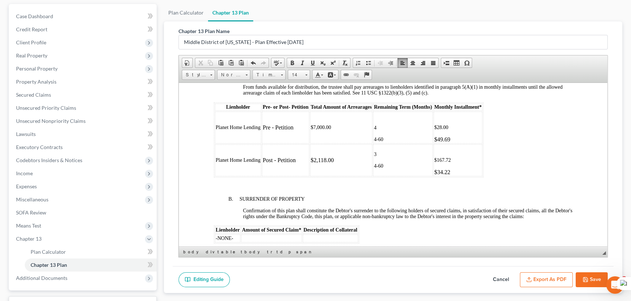
click at [388, 142] on p "4-60" at bounding box center [403, 140] width 58 height 6
drag, startPoint x: 388, startPoint y: 165, endPoint x: 372, endPoint y: 163, distance: 16.1
click at [373, 143] on td "4 4-60" at bounding box center [402, 127] width 59 height 32
drag, startPoint x: 455, startPoint y: 162, endPoint x: 437, endPoint y: 162, distance: 18.2
click at [437, 143] on p "$49.69" at bounding box center [457, 139] width 47 height 7
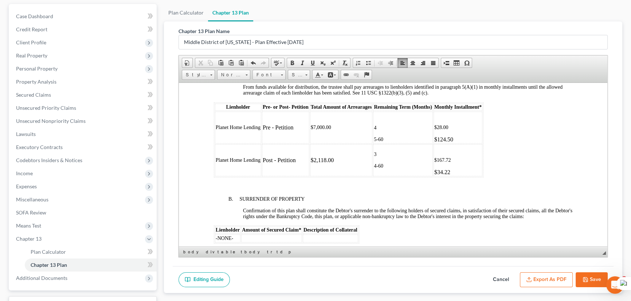
click at [381, 157] on p "3" at bounding box center [403, 154] width 58 height 6
drag, startPoint x: 462, startPoint y: 188, endPoint x: 434, endPoint y: 185, distance: 27.5
click at [434, 163] on p "$167.72" at bounding box center [457, 160] width 47 height 6
drag, startPoint x: 390, startPoint y: 191, endPoint x: 373, endPoint y: 193, distance: 16.9
click at [374, 169] on p "4-60" at bounding box center [403, 166] width 58 height 6
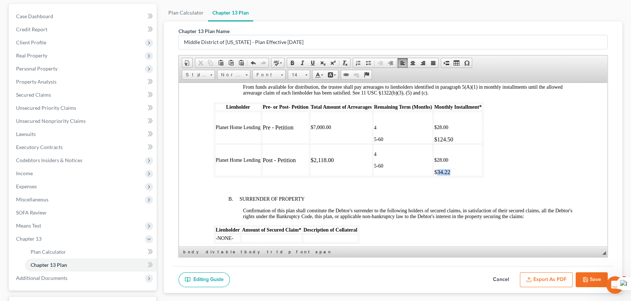
drag, startPoint x: 455, startPoint y: 195, endPoint x: 437, endPoint y: 199, distance: 18.6
click at [437, 175] on p "$34.22" at bounding box center [457, 172] width 47 height 7
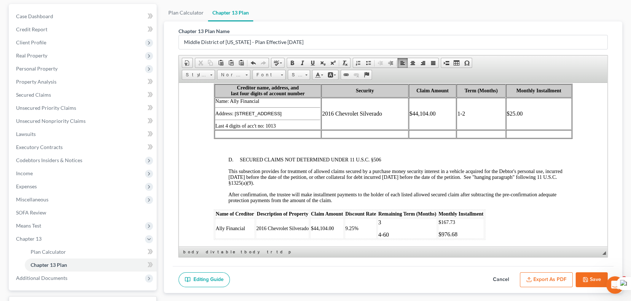
scroll to position [1059, 0]
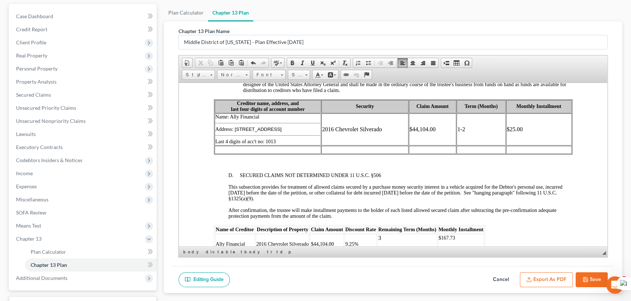
drag, startPoint x: 415, startPoint y: 157, endPoint x: 353, endPoint y: 160, distance: 61.6
click at [353, 145] on td "2016 Chevrolet Silverado" at bounding box center [364, 129] width 87 height 32
drag, startPoint x: 459, startPoint y: 157, endPoint x: 427, endPoint y: 160, distance: 32.2
click at [427, 145] on tr "Name: Ally Financial Address: [STREET_ADDRESS] Last 4 digits of acc't no: 1013 …" at bounding box center [392, 129] width 357 height 32
click at [485, 145] on td "1-2" at bounding box center [480, 129] width 49 height 32
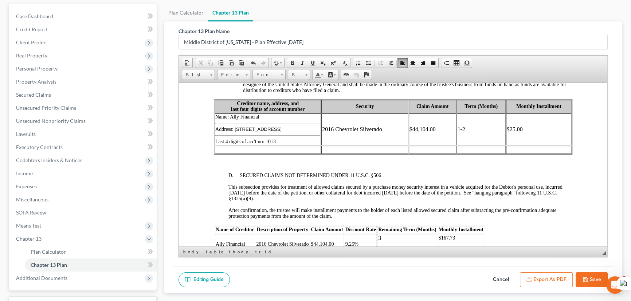
click at [456, 145] on td "$44,104.00" at bounding box center [432, 129] width 48 height 32
click at [478, 145] on td "1-2" at bounding box center [480, 129] width 49 height 32
click at [532, 145] on td "$25.00" at bounding box center [539, 129] width 66 height 32
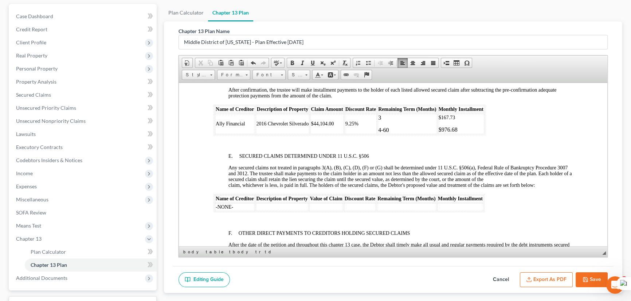
scroll to position [1191, 0]
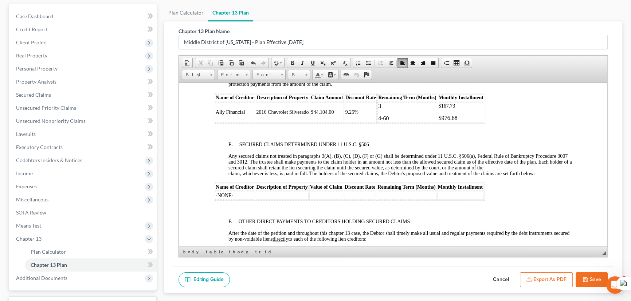
click at [399, 109] on p "3" at bounding box center [407, 106] width 58 height 7
drag, startPoint x: 468, startPoint y: 141, endPoint x: 446, endPoint y: 139, distance: 22.0
click at [444, 122] on td "$167.73 $976.68" at bounding box center [461, 112] width 46 height 20
click at [462, 122] on td "$167.73 $976.68" at bounding box center [461, 112] width 46 height 20
drag, startPoint x: 461, startPoint y: 135, endPoint x: 440, endPoint y: 134, distance: 20.8
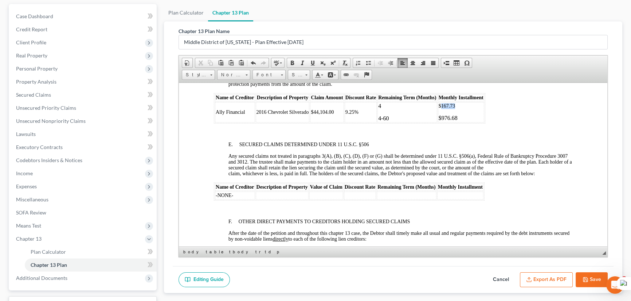
click at [440, 109] on p "$167.73" at bounding box center [460, 106] width 45 height 6
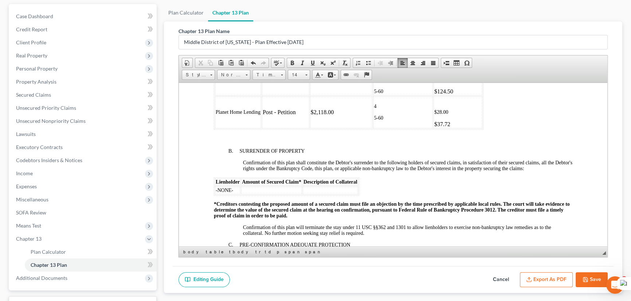
scroll to position [860, 0]
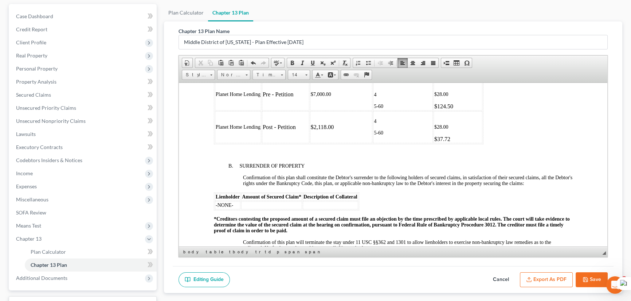
click at [445, 142] on p "$37.72" at bounding box center [457, 139] width 47 height 7
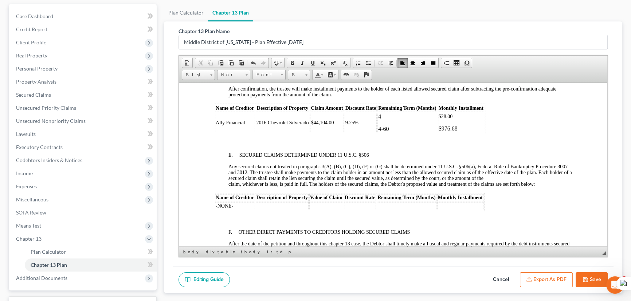
scroll to position [1191, 0]
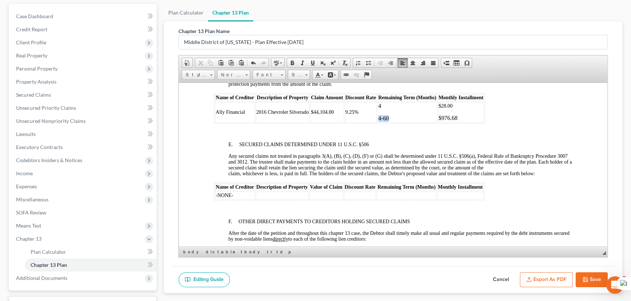
drag, startPoint x: 394, startPoint y: 146, endPoint x: 376, endPoint y: 145, distance: 17.5
click at [377, 122] on td "4 4-60" at bounding box center [406, 112] width 59 height 20
drag, startPoint x: 462, startPoint y: 149, endPoint x: 441, endPoint y: 146, distance: 21.3
click at [441, 121] on p "$976.68" at bounding box center [460, 118] width 45 height 7
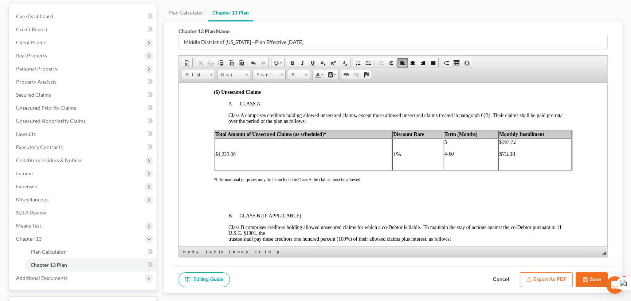
scroll to position [1522, 0]
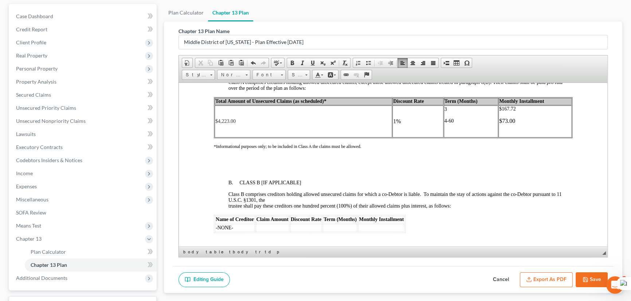
click at [240, 137] on td "$4,223.00" at bounding box center [302, 121] width 177 height 32
drag, startPoint x: 426, startPoint y: 162, endPoint x: 403, endPoint y: 166, distance: 22.6
click at [403, 137] on td "1%" at bounding box center [417, 121] width 51 height 32
click at [452, 112] on p "3" at bounding box center [470, 109] width 53 height 6
drag, startPoint x: 517, startPoint y: 145, endPoint x: 498, endPoint y: 142, distance: 19.6
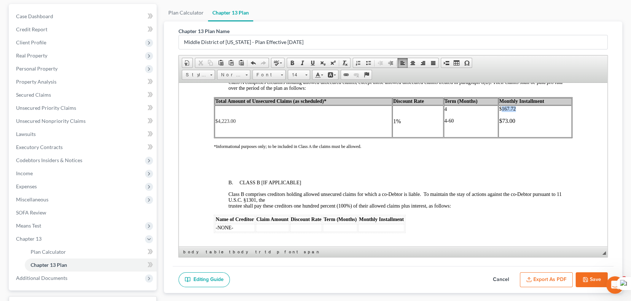
click at [499, 112] on p "$167.72" at bounding box center [535, 109] width 72 height 6
drag, startPoint x: 470, startPoint y: 155, endPoint x: 442, endPoint y: 155, distance: 28.4
click at [444, 124] on p "4-60" at bounding box center [470, 121] width 53 height 6
drag, startPoint x: 515, startPoint y: 157, endPoint x: 502, endPoint y: 157, distance: 13.1
click at [502, 124] on p "$73.00" at bounding box center [535, 121] width 72 height 7
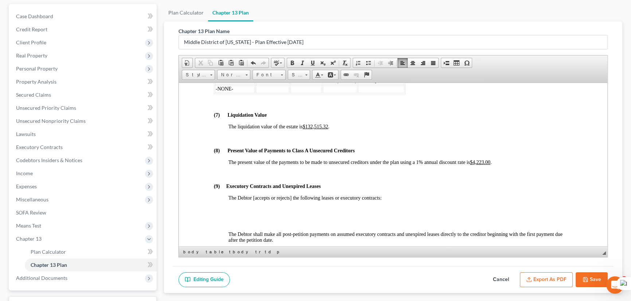
scroll to position [1787, 0]
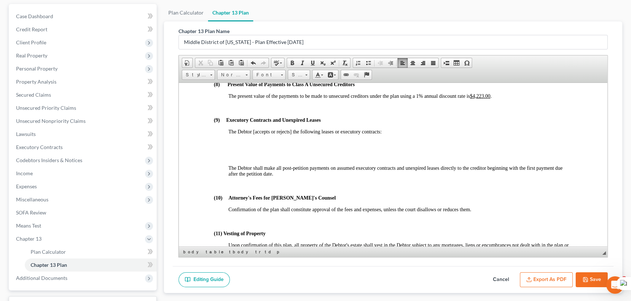
drag, startPoint x: 340, startPoint y: 103, endPoint x: 336, endPoint y: 102, distance: 3.8
click at [336, 63] on p "The liquidation value of the estate is $132,515.32 ." at bounding box center [400, 61] width 344 height 6
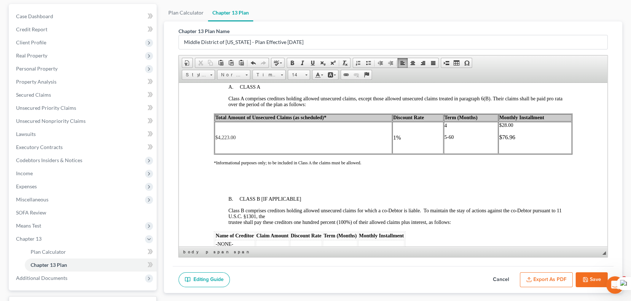
scroll to position [1522, 0]
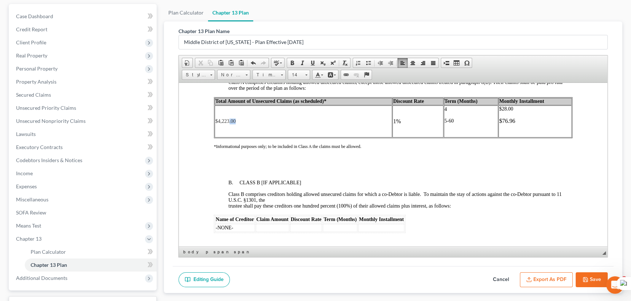
drag, startPoint x: 264, startPoint y: 163, endPoint x: 236, endPoint y: 161, distance: 27.5
click at [228, 137] on td "$4,223.00" at bounding box center [302, 121] width 177 height 32
click at [255, 137] on td "$4,223.00" at bounding box center [302, 121] width 177 height 32
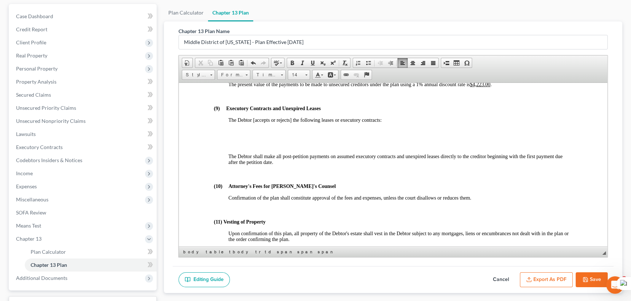
scroll to position [1787, 0]
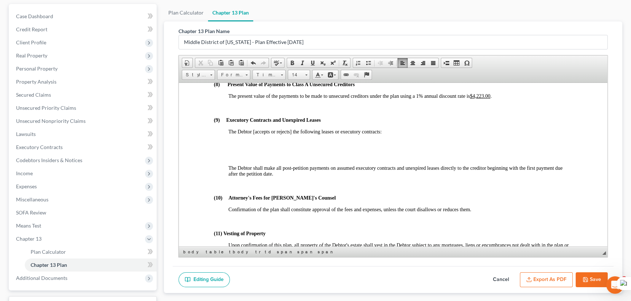
drag, startPoint x: 336, startPoint y: 100, endPoint x: 304, endPoint y: 100, distance: 31.3
click at [304, 63] on p "The liquidation value of the estate is $132,515.32 ." at bounding box center [400, 61] width 344 height 6
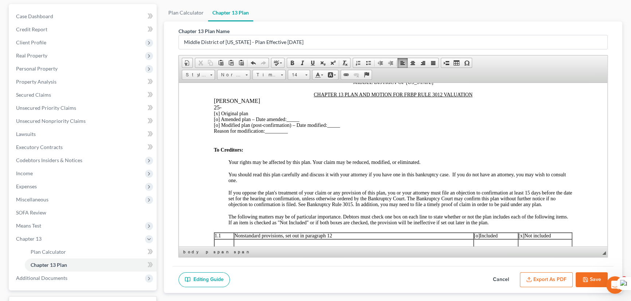
scroll to position [0, 0]
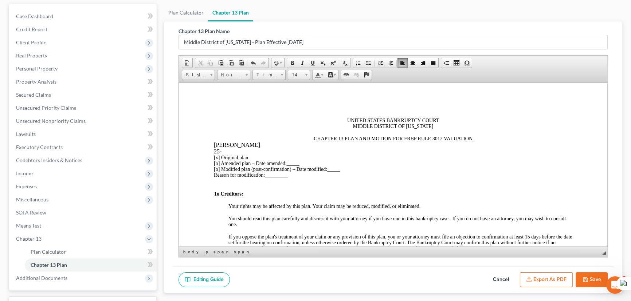
click at [590, 280] on button "Save" at bounding box center [591, 280] width 32 height 15
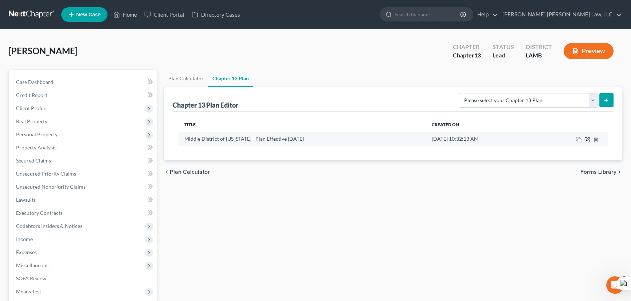
click at [587, 139] on icon "button" at bounding box center [587, 138] width 3 height 3
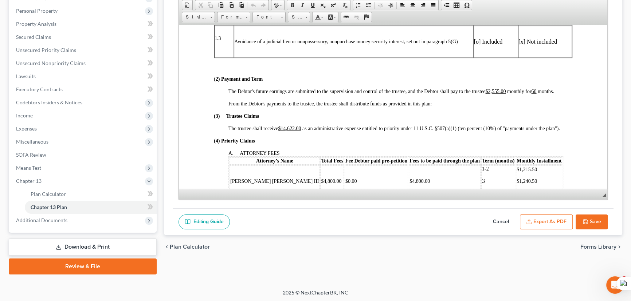
scroll to position [232, 0]
click at [596, 218] on button "Save" at bounding box center [591, 222] width 32 height 15
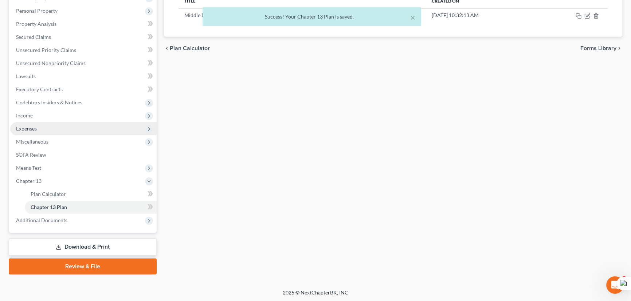
click at [88, 131] on span "Expenses" at bounding box center [83, 128] width 146 height 13
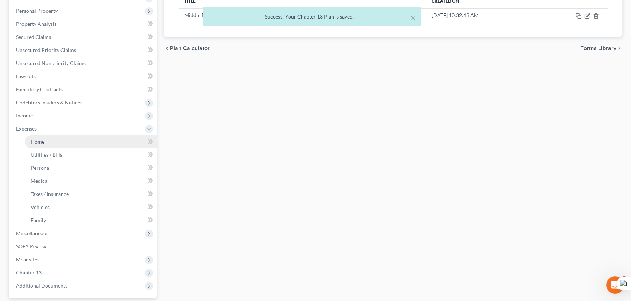
click at [83, 142] on link "Home" at bounding box center [91, 141] width 132 height 13
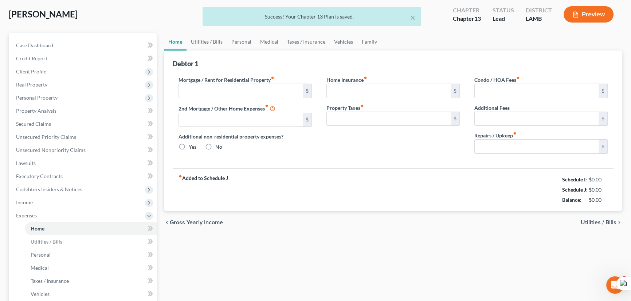
type input "0.00"
radio input "true"
type input "0.00"
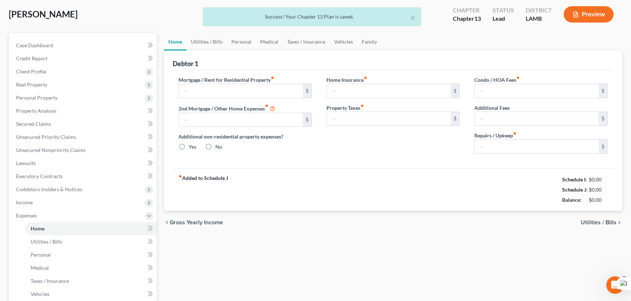
type input "0.00"
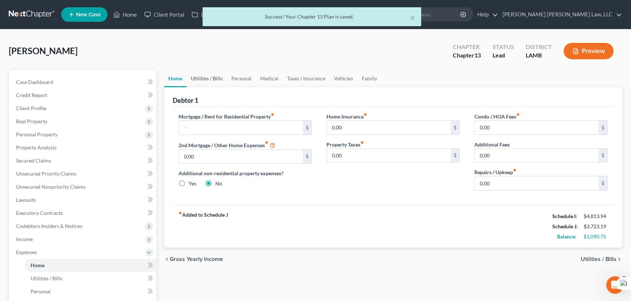
click at [195, 82] on link "Utilities / Bills" at bounding box center [206, 78] width 40 height 17
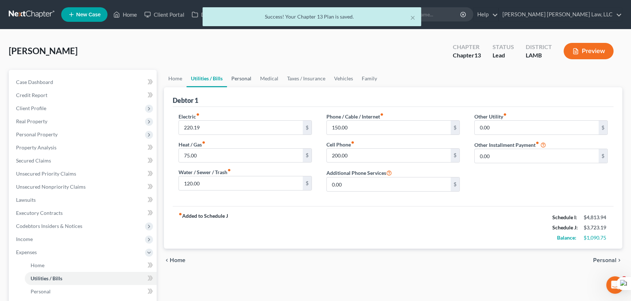
click at [238, 82] on link "Personal" at bounding box center [241, 78] width 29 height 17
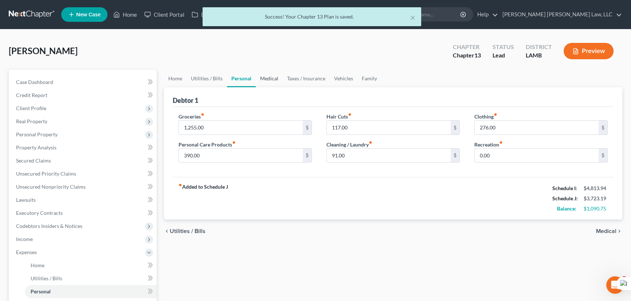
click at [272, 79] on link "Medical" at bounding box center [269, 78] width 27 height 17
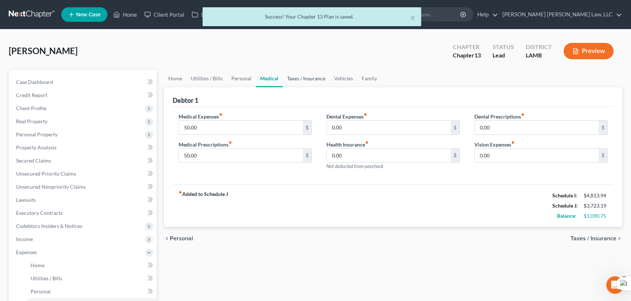
click at [301, 81] on link "Taxes / Insurance" at bounding box center [305, 78] width 47 height 17
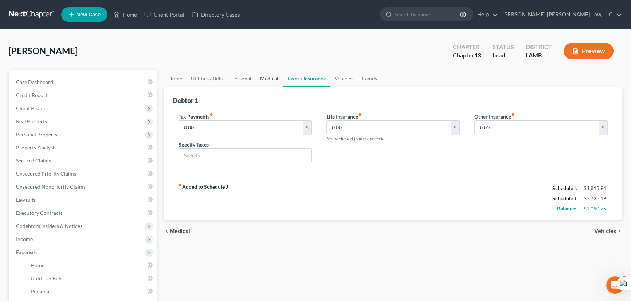
click at [267, 82] on link "Medical" at bounding box center [269, 78] width 27 height 17
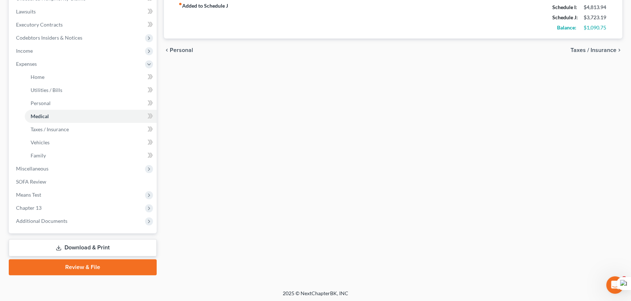
scroll to position [189, 0]
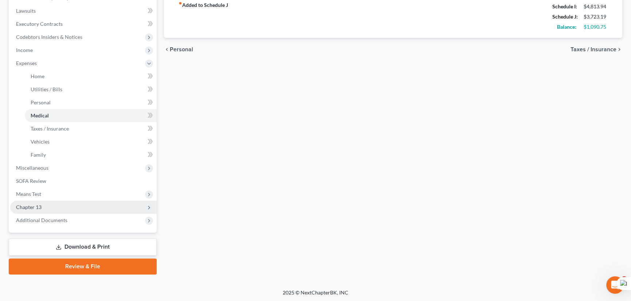
click at [72, 210] on span "Chapter 13" at bounding box center [83, 207] width 146 height 13
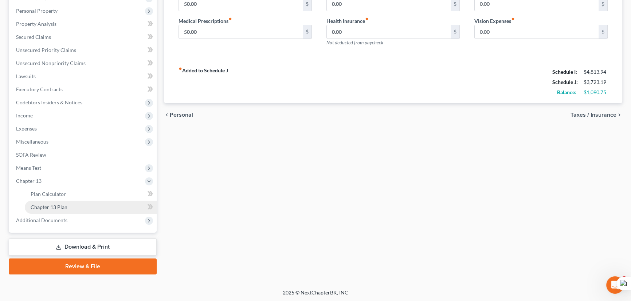
click at [75, 204] on link "Chapter 13 Plan" at bounding box center [91, 207] width 132 height 13
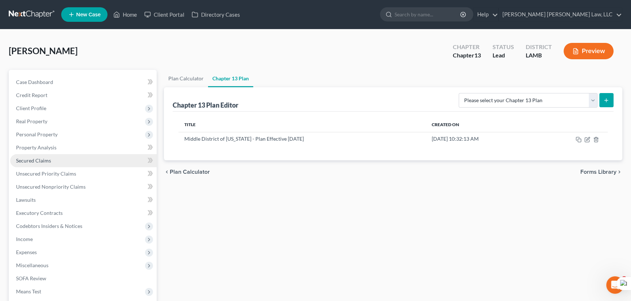
click at [75, 161] on link "Secured Claims" at bounding box center [83, 160] width 146 height 13
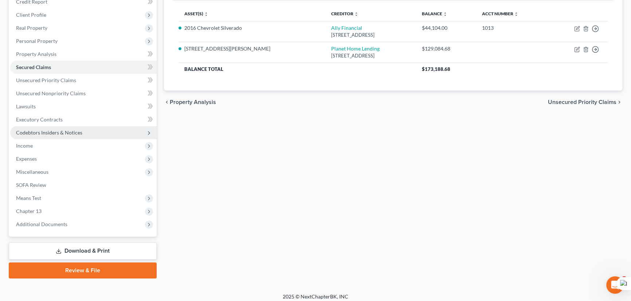
scroll to position [98, 0]
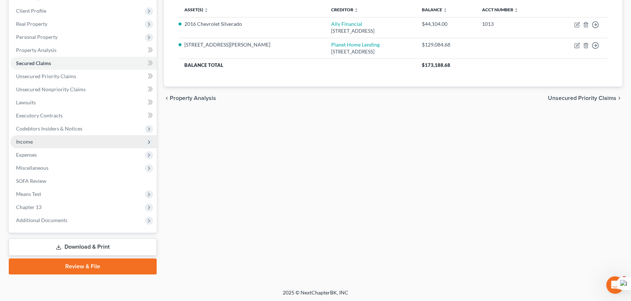
click at [76, 141] on span "Income" at bounding box center [83, 141] width 146 height 13
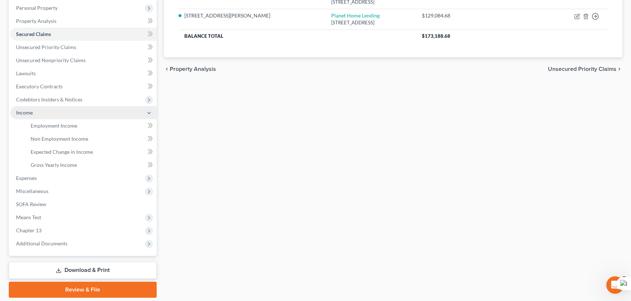
scroll to position [131, 0]
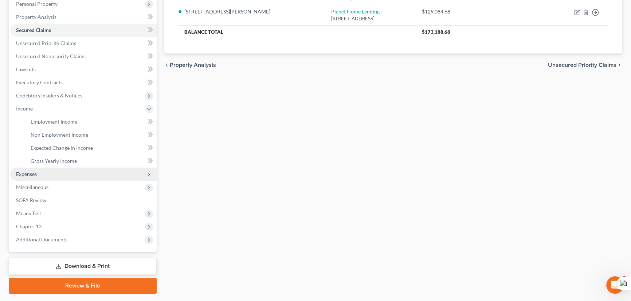
click at [58, 171] on span "Expenses" at bounding box center [83, 174] width 146 height 13
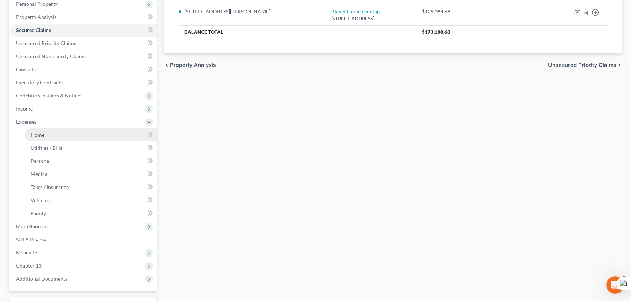
click at [57, 133] on link "Home" at bounding box center [91, 135] width 132 height 13
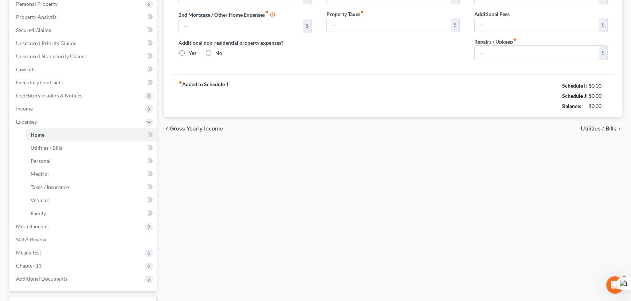
type input "0.00"
radio input "true"
type input "0.00"
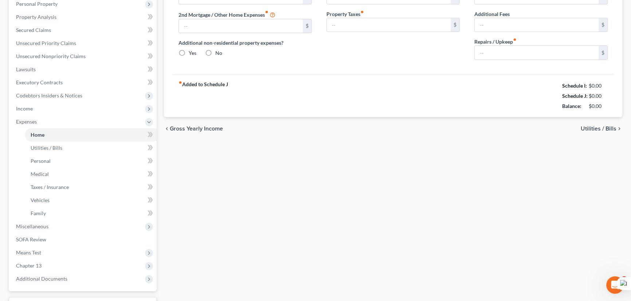
type input "0.00"
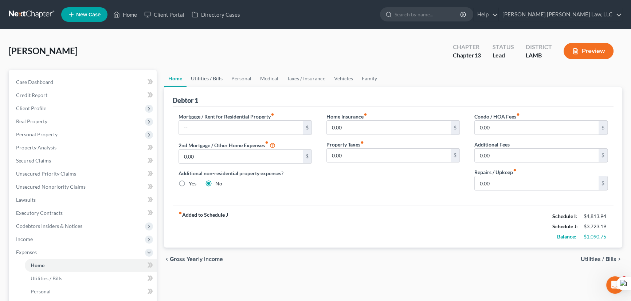
click at [211, 80] on link "Utilities / Bills" at bounding box center [206, 78] width 40 height 17
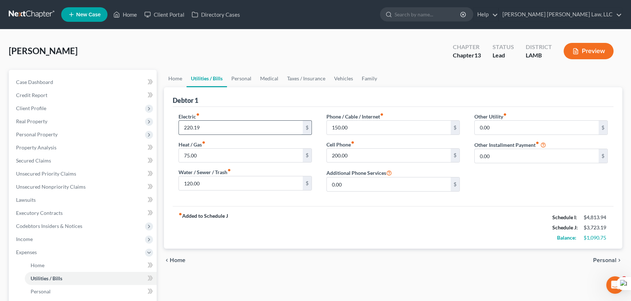
click at [239, 127] on input "220.19" at bounding box center [241, 128] width 124 height 14
type input "100"
click at [364, 153] on input "200.00" at bounding box center [389, 156] width 124 height 14
type input "100"
click at [316, 74] on link "Taxes / Insurance" at bounding box center [305, 78] width 47 height 17
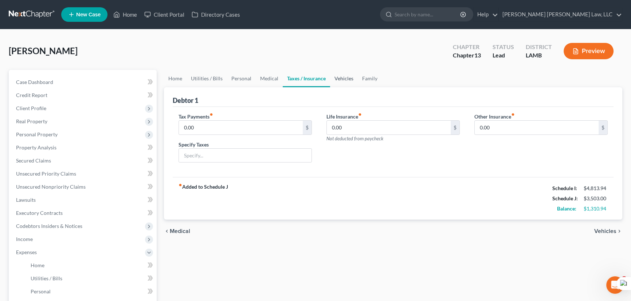
click at [343, 82] on link "Vehicles" at bounding box center [344, 78] width 28 height 17
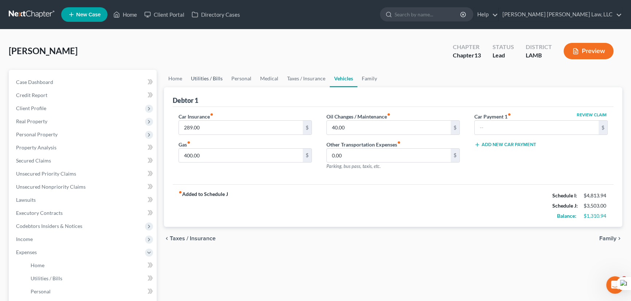
click at [217, 83] on link "Utilities / Bills" at bounding box center [206, 78] width 40 height 17
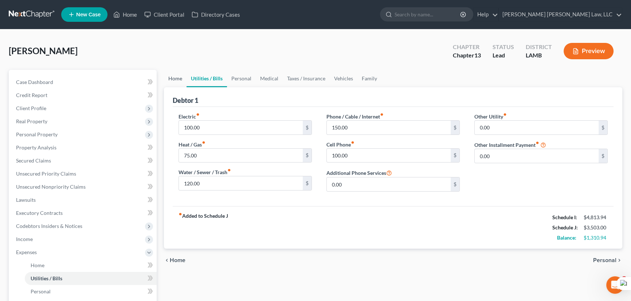
click at [178, 80] on link "Home" at bounding box center [175, 78] width 23 height 17
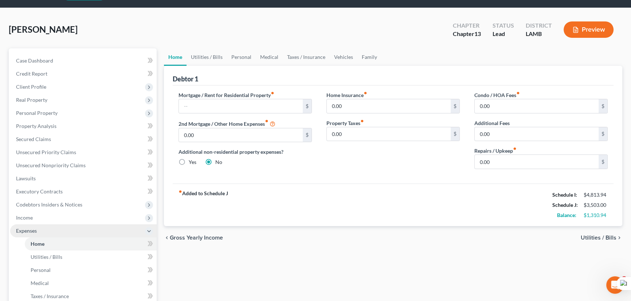
scroll to position [33, 0]
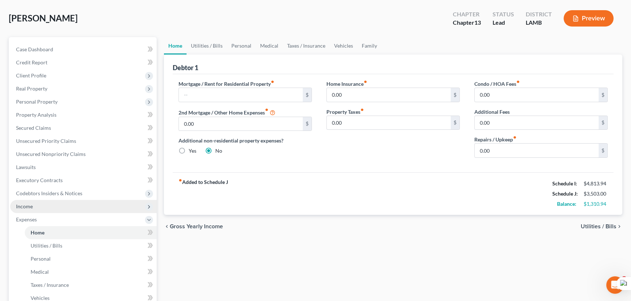
drag, startPoint x: 57, startPoint y: 207, endPoint x: 62, endPoint y: 209, distance: 5.5
click at [57, 207] on span "Income" at bounding box center [83, 206] width 146 height 13
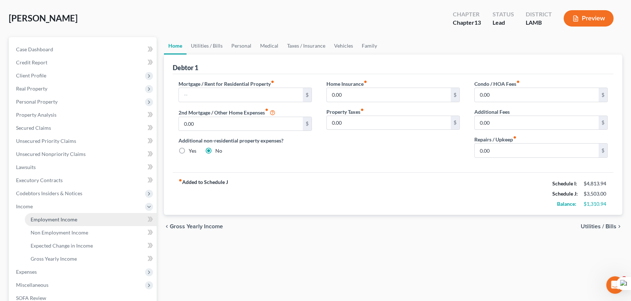
click at [63, 217] on span "Employment Income" at bounding box center [54, 220] width 47 height 6
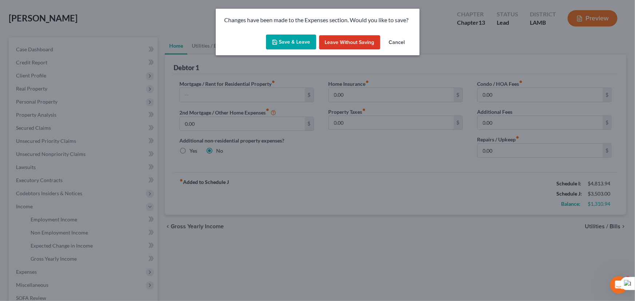
click at [285, 43] on button "Save & Leave" at bounding box center [291, 42] width 50 height 15
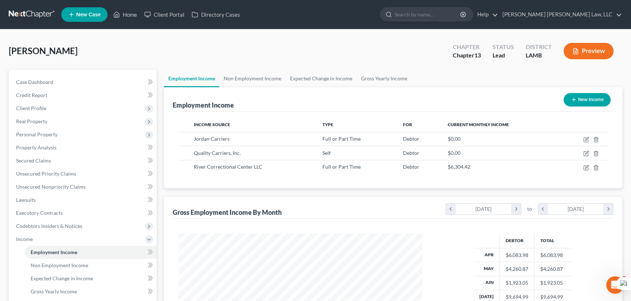
scroll to position [130, 258]
click at [391, 72] on link "Gross Yearly Income" at bounding box center [383, 78] width 55 height 17
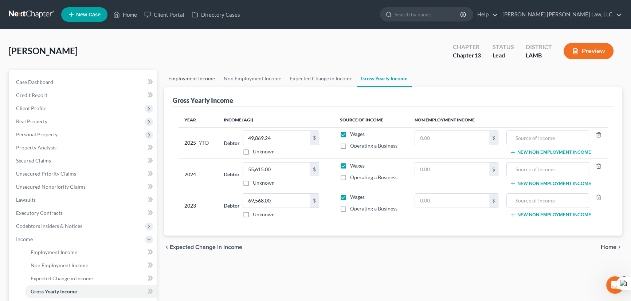
click at [201, 78] on link "Employment Income" at bounding box center [191, 78] width 55 height 17
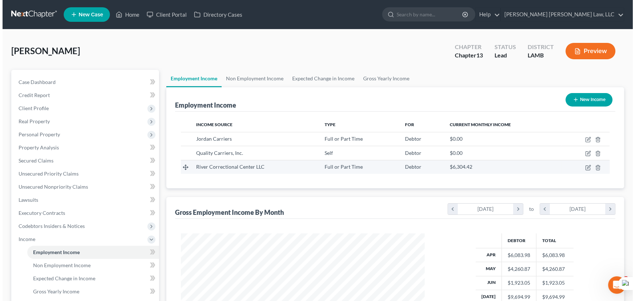
scroll to position [130, 258]
click at [584, 169] on icon "button" at bounding box center [586, 168] width 6 height 6
select select "0"
select select "19"
select select "2"
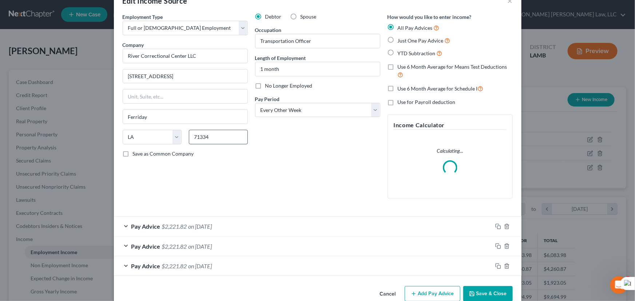
scroll to position [35, 0]
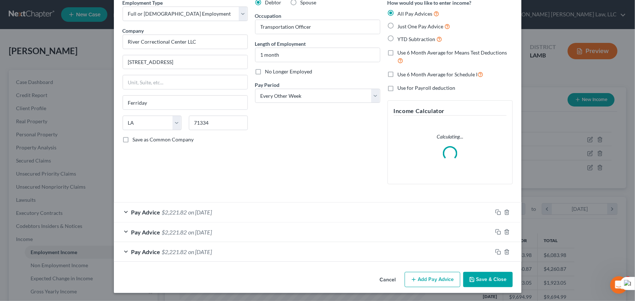
click at [274, 215] on div "Pay Advice $2,221.82 on [DATE]" at bounding box center [303, 212] width 379 height 19
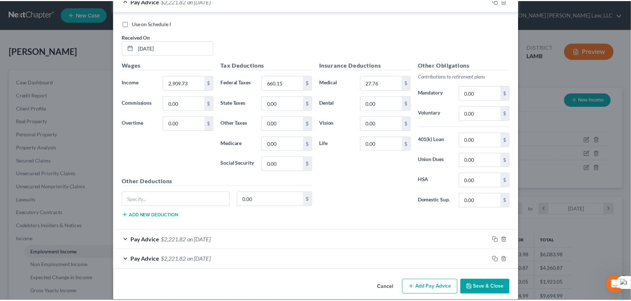
scroll to position [253, 0]
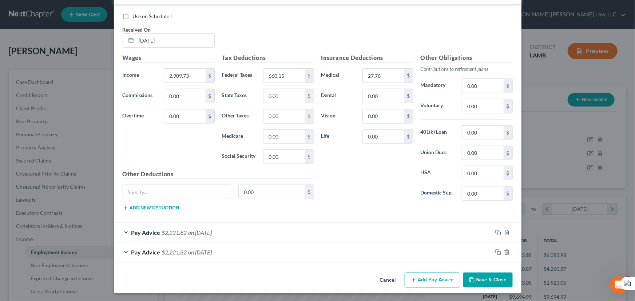
click at [483, 280] on button "Save & Close" at bounding box center [488, 280] width 50 height 15
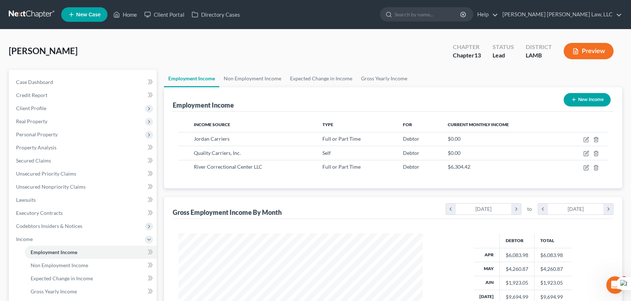
scroll to position [363908, 363780]
click at [39, 15] on link at bounding box center [32, 14] width 47 height 13
